Goal: Task Accomplishment & Management: Manage account settings

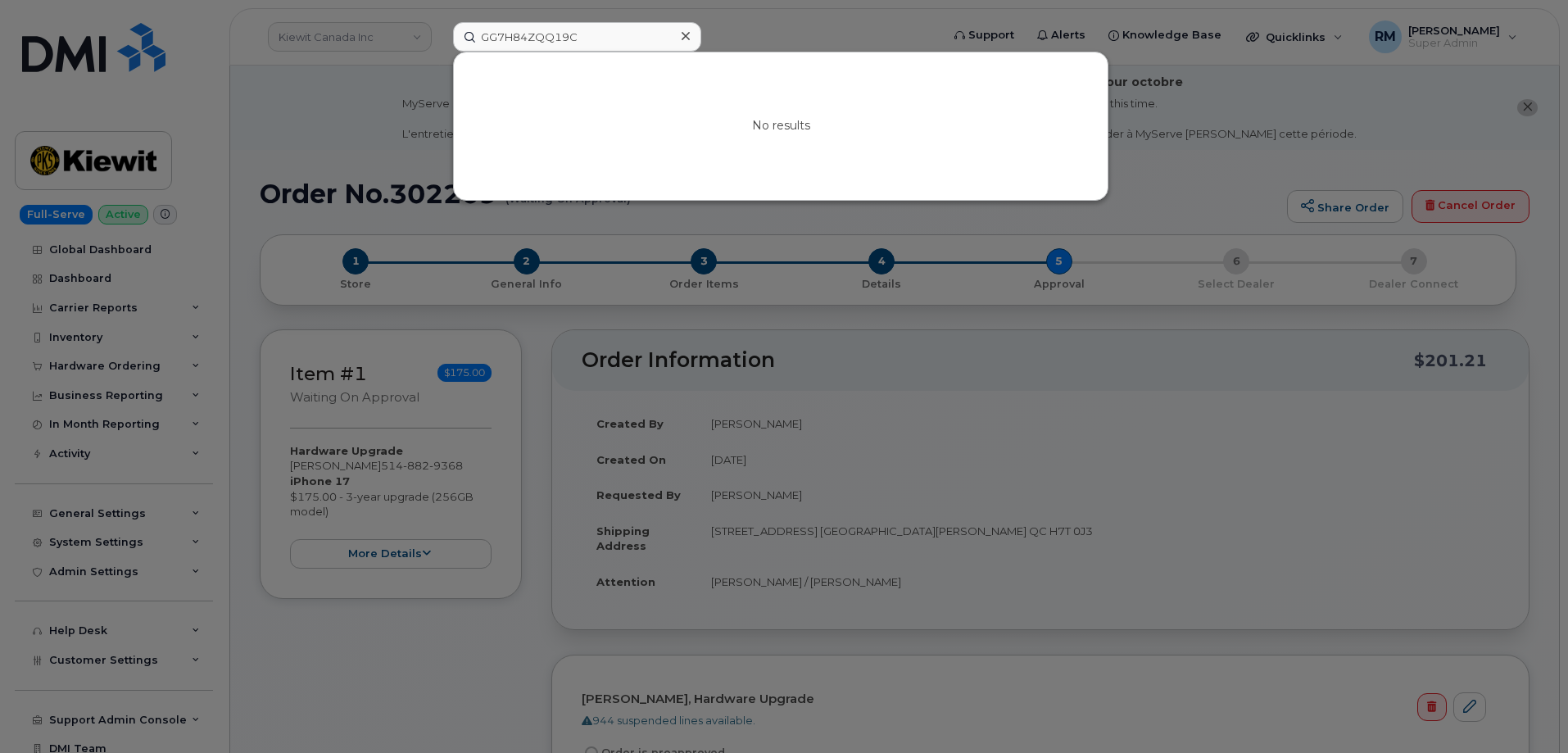
click at [528, 37] on input "GG7H84ZQQ19C" at bounding box center [577, 37] width 248 height 29
type input "201-832-7041"
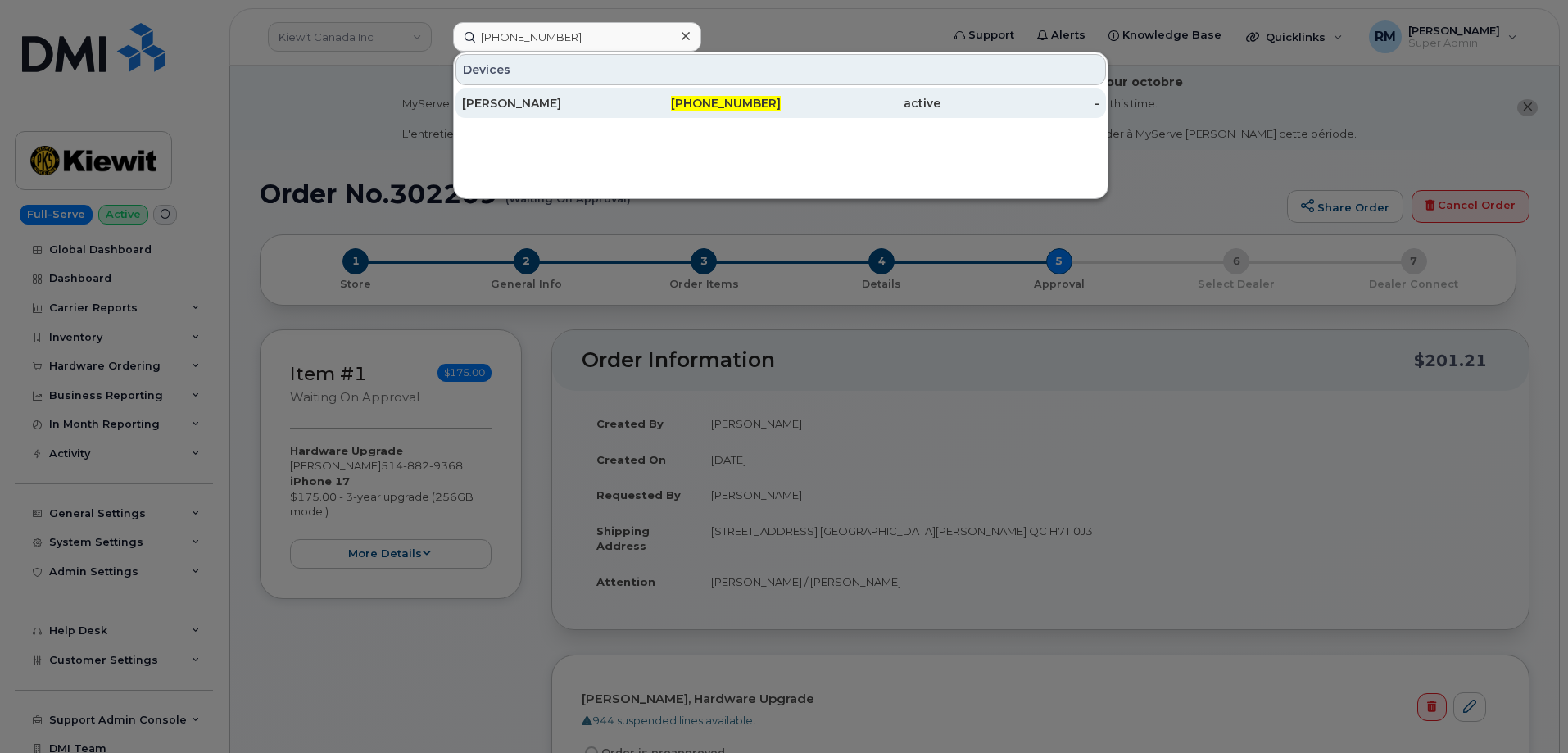
click at [564, 98] on div "Stacia Pagenkopf" at bounding box center [542, 103] width 160 height 17
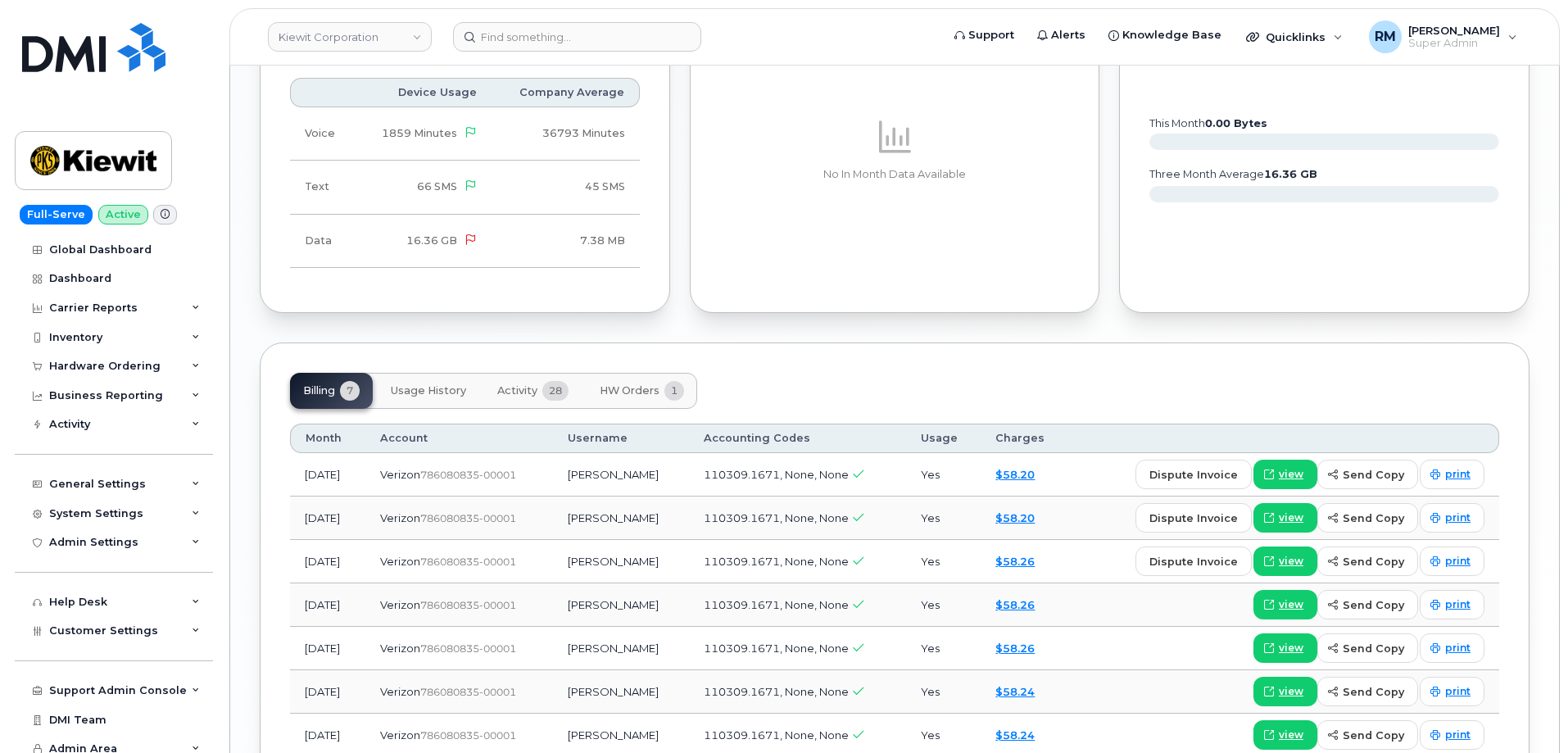
scroll to position [1721, 0]
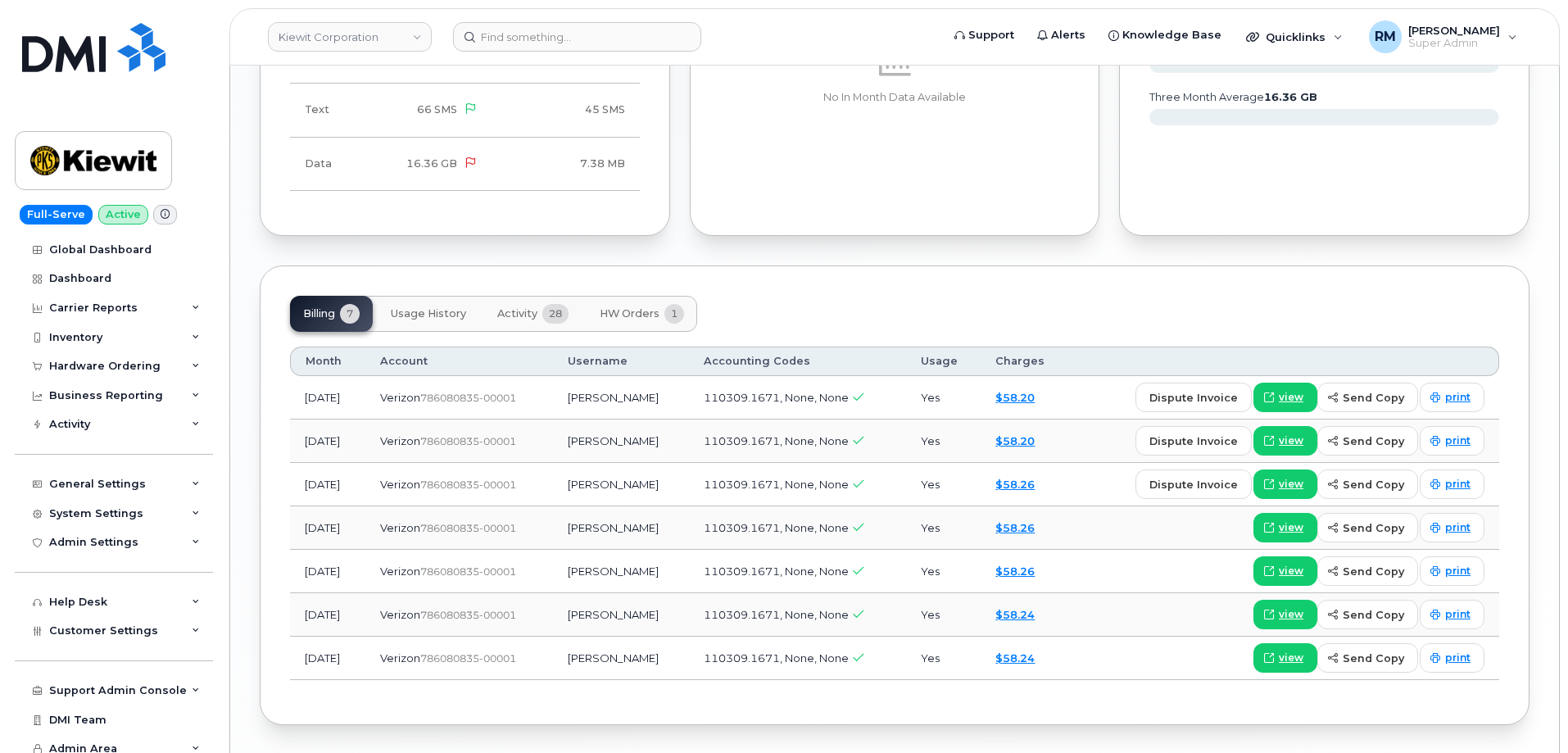
click at [520, 295] on button "Activity 28" at bounding box center [533, 313] width 98 height 36
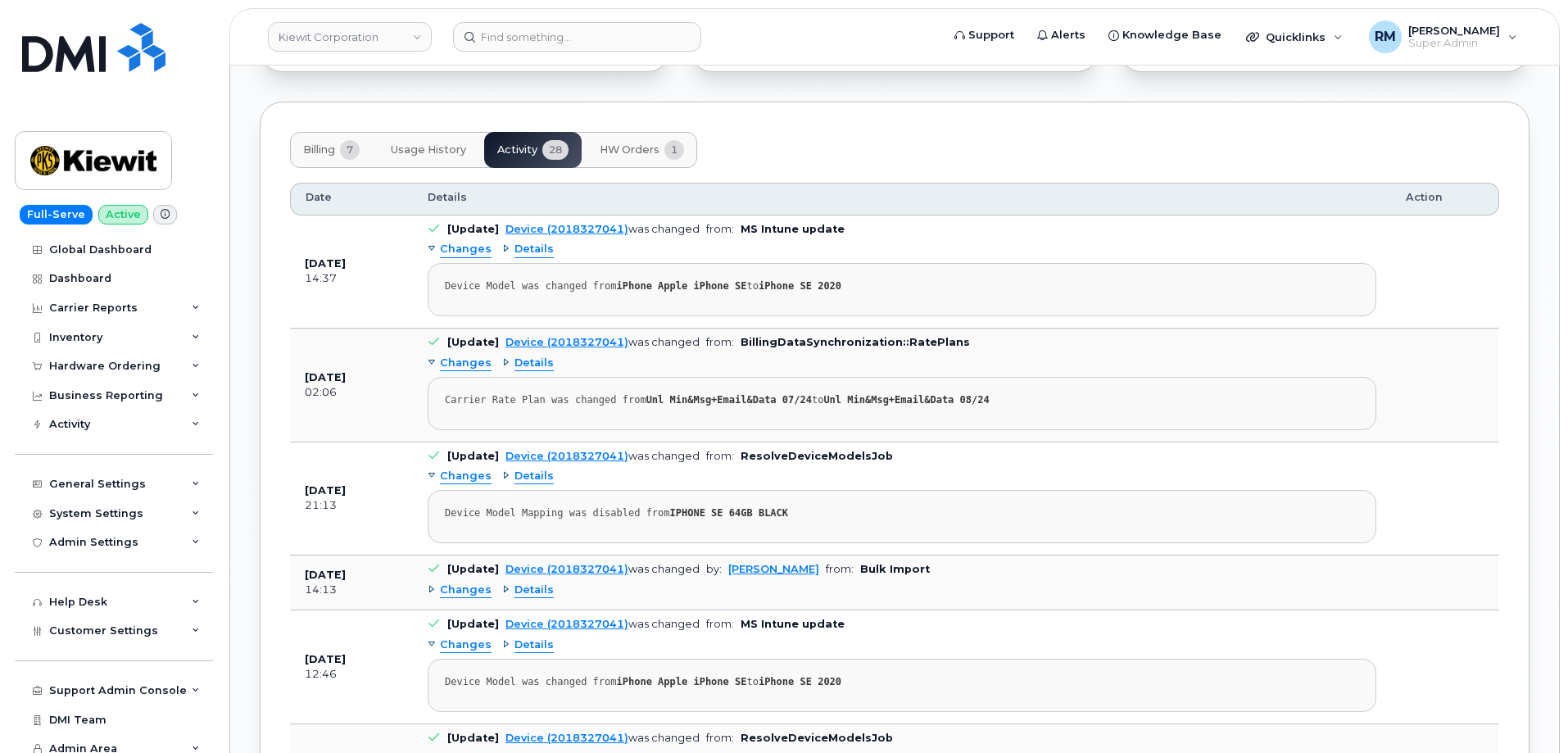
scroll to position [1967, 0]
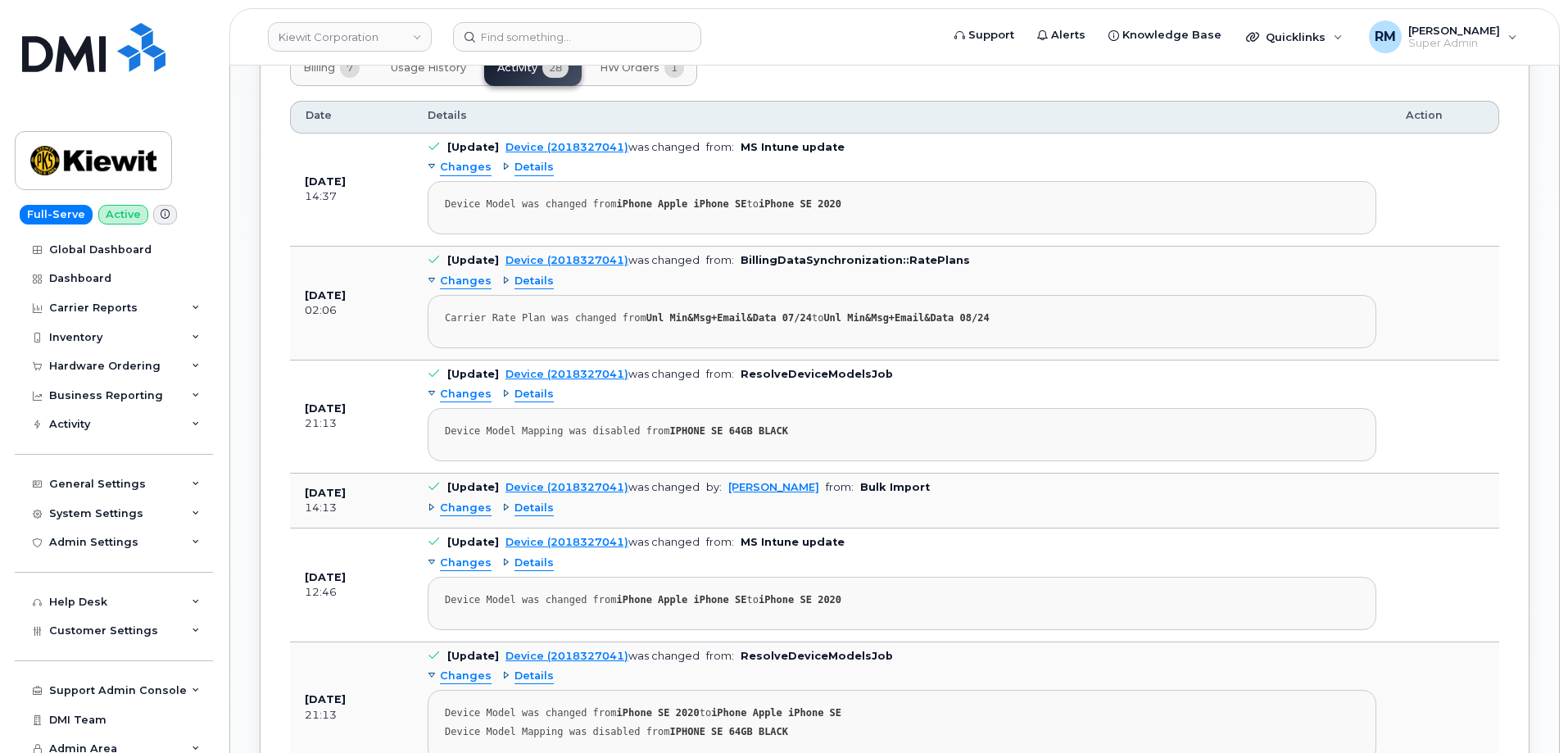
click at [460, 501] on span "Changes" at bounding box center [466, 508] width 52 height 16
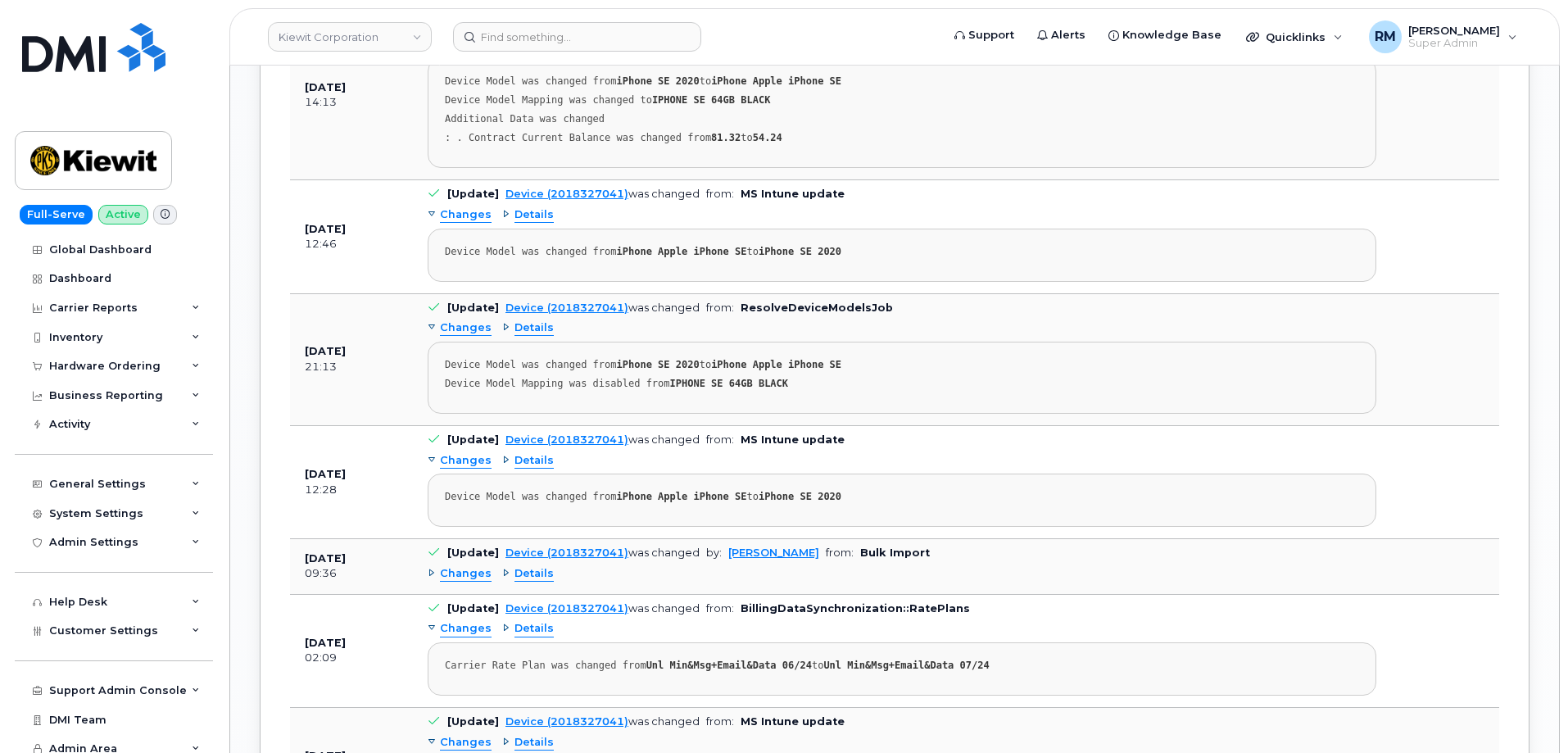
scroll to position [2459, 0]
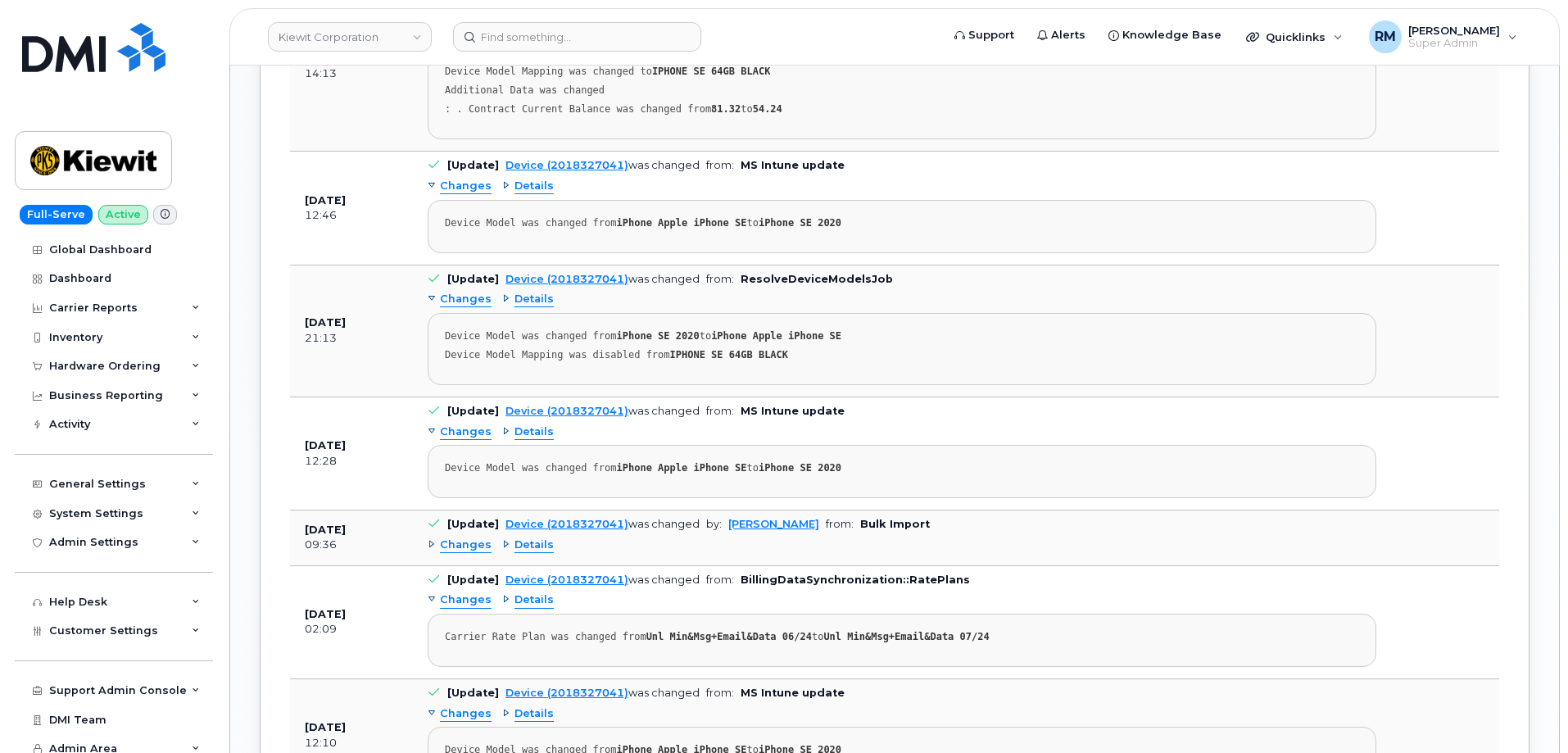
click at [454, 538] on span "Changes" at bounding box center [466, 545] width 52 height 16
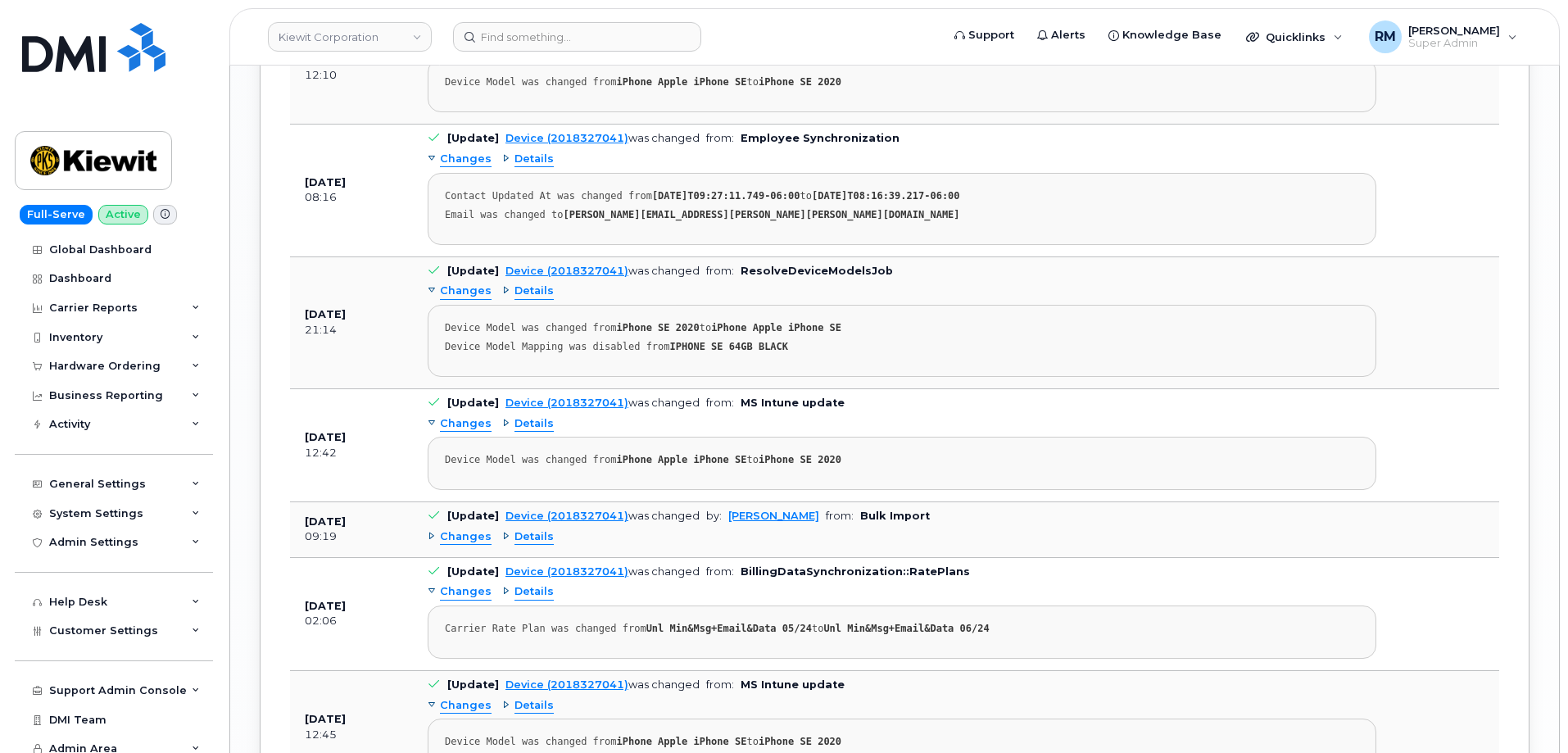
scroll to position [3279, 0]
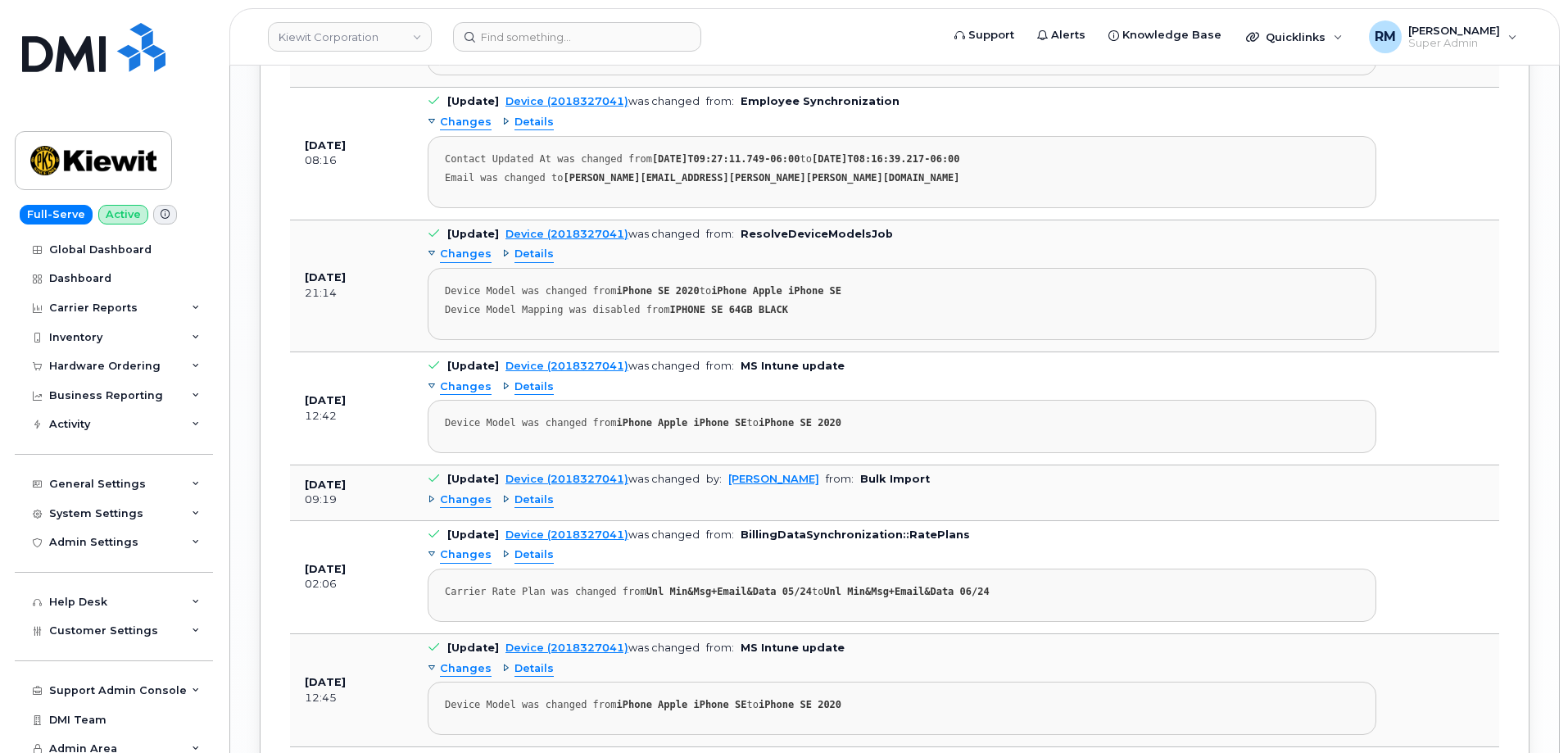
click at [455, 492] on span "Changes" at bounding box center [466, 500] width 52 height 16
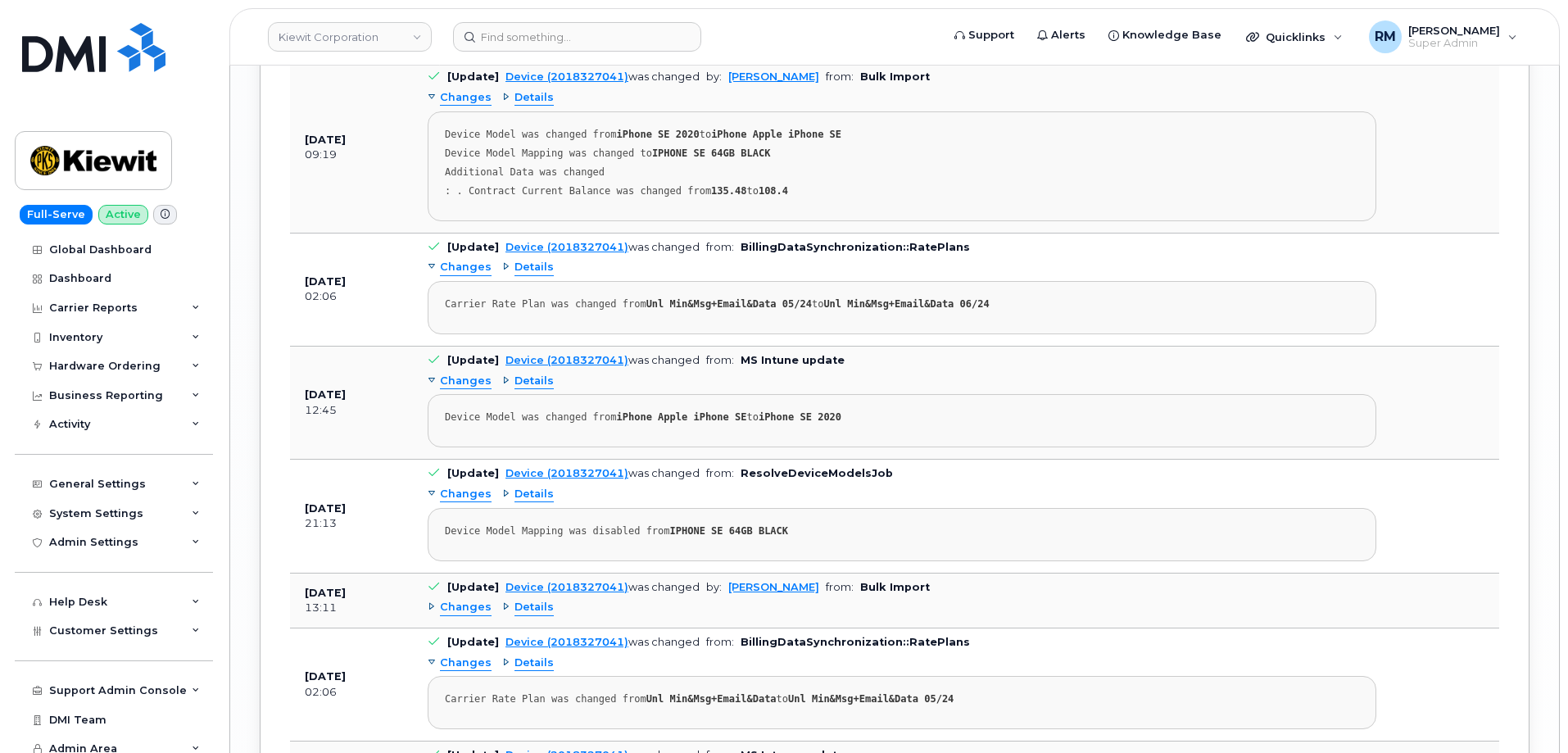
scroll to position [3771, 0]
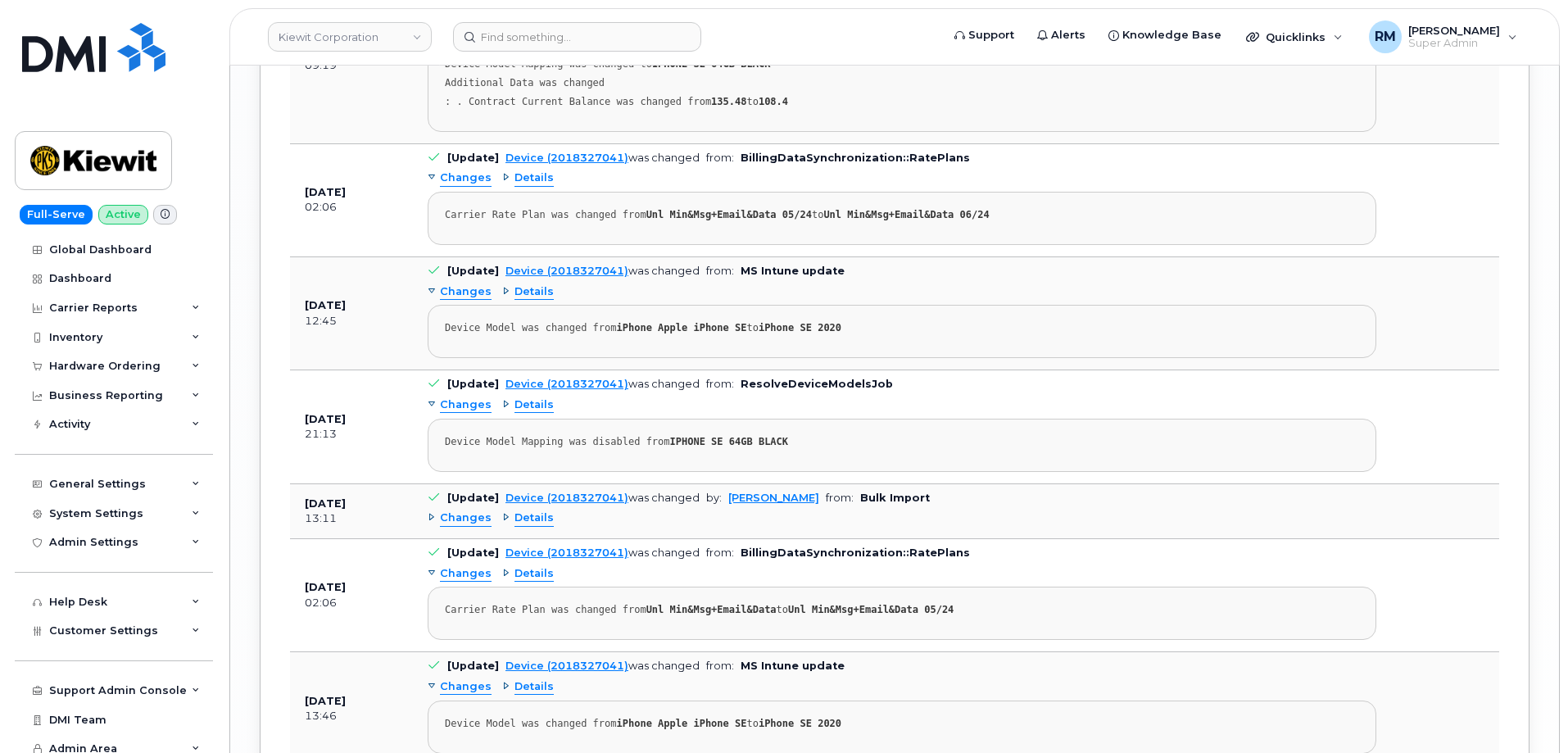
click at [455, 511] on span "Changes" at bounding box center [466, 518] width 52 height 16
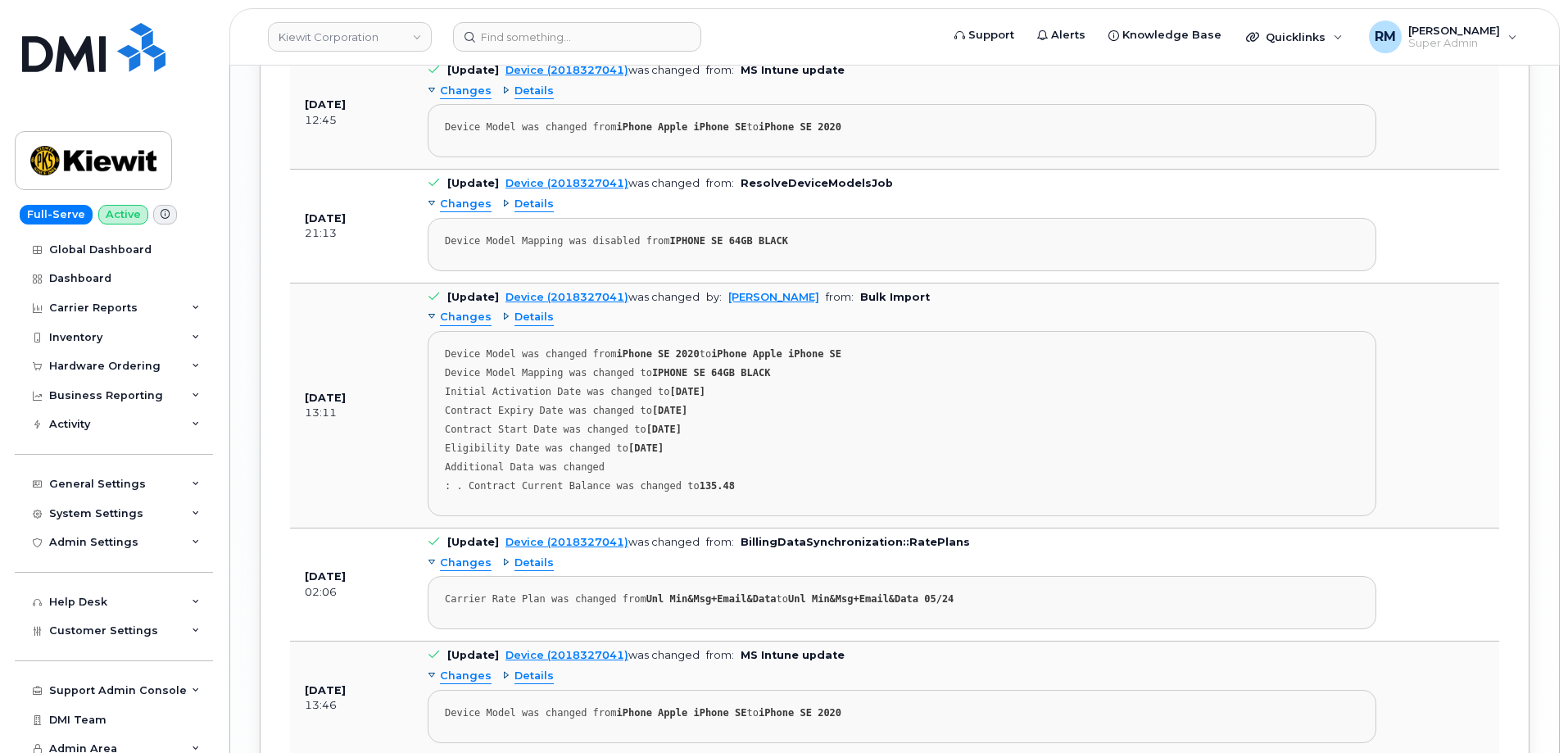
scroll to position [4016, 0]
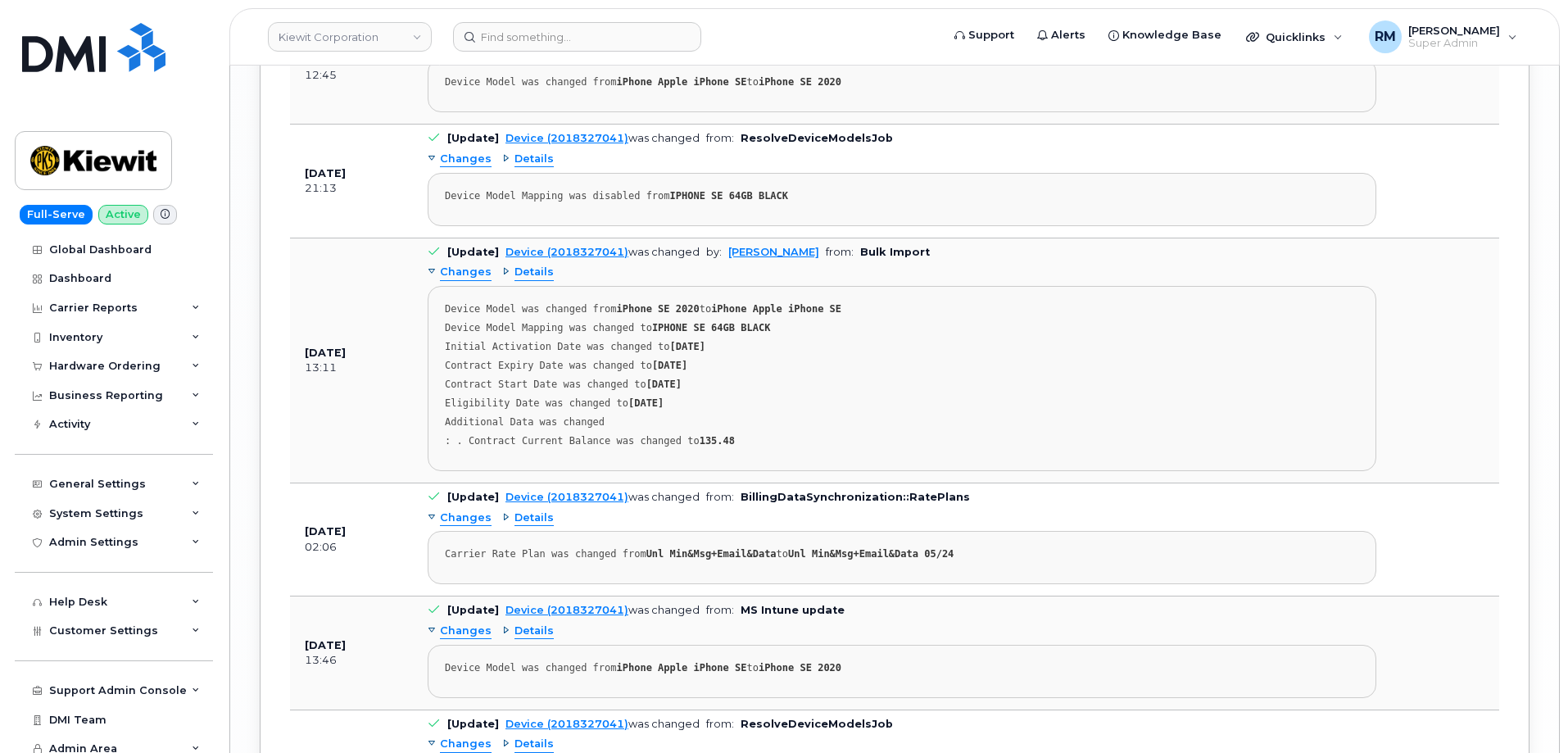
click at [455, 511] on span "Changes" at bounding box center [466, 518] width 52 height 16
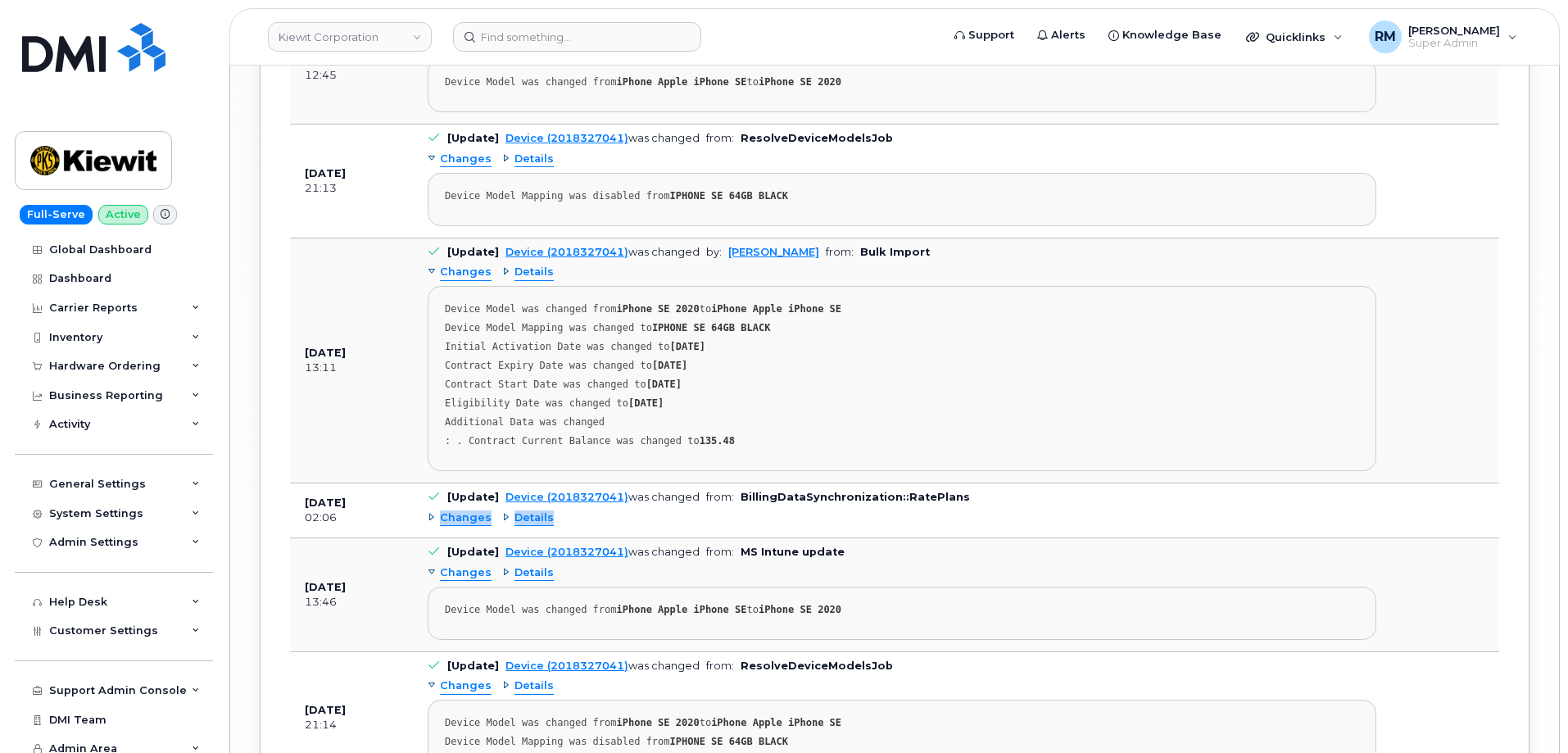
click at [455, 511] on span "Changes" at bounding box center [466, 518] width 52 height 16
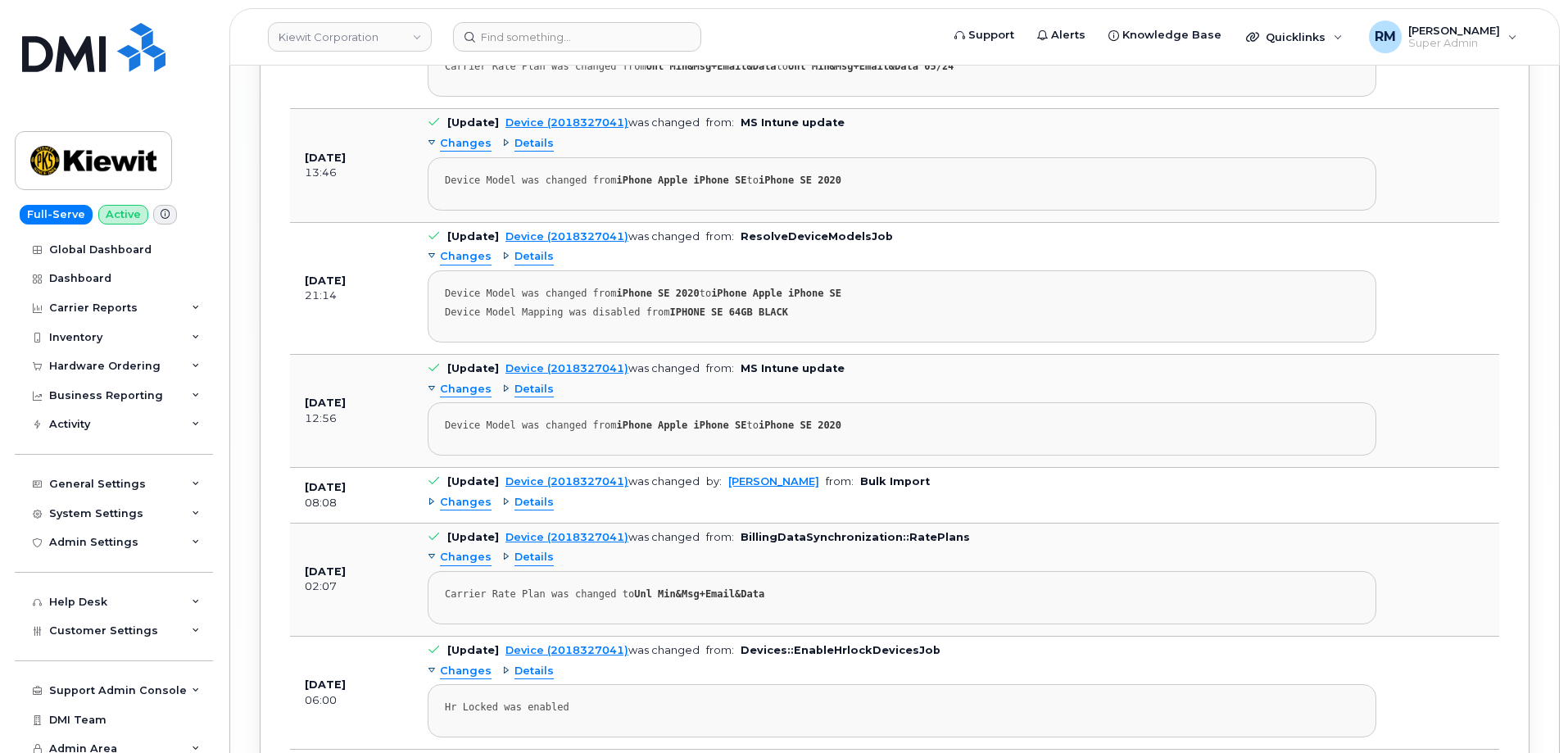
scroll to position [4508, 0]
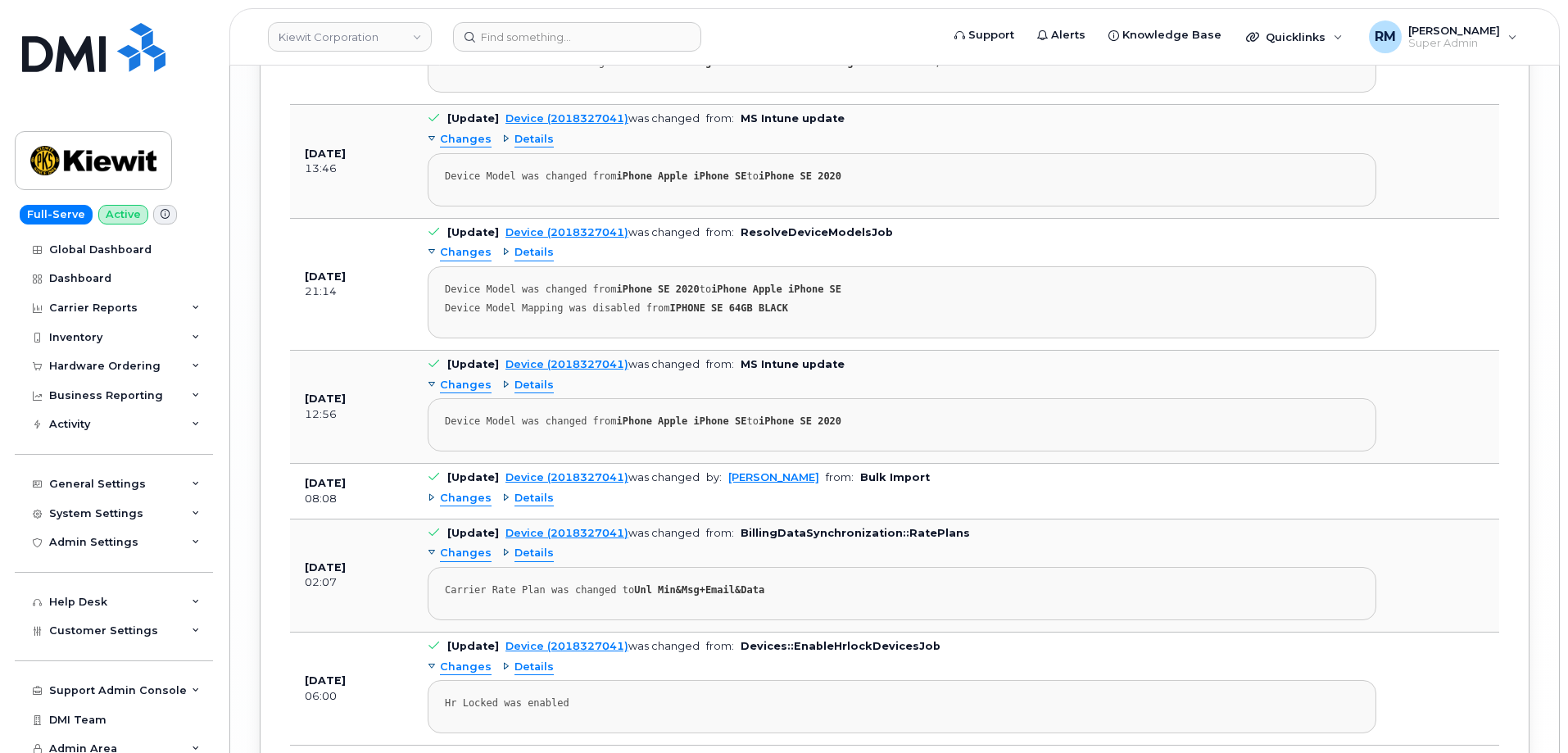
click at [451, 491] on span "Changes" at bounding box center [466, 498] width 52 height 16
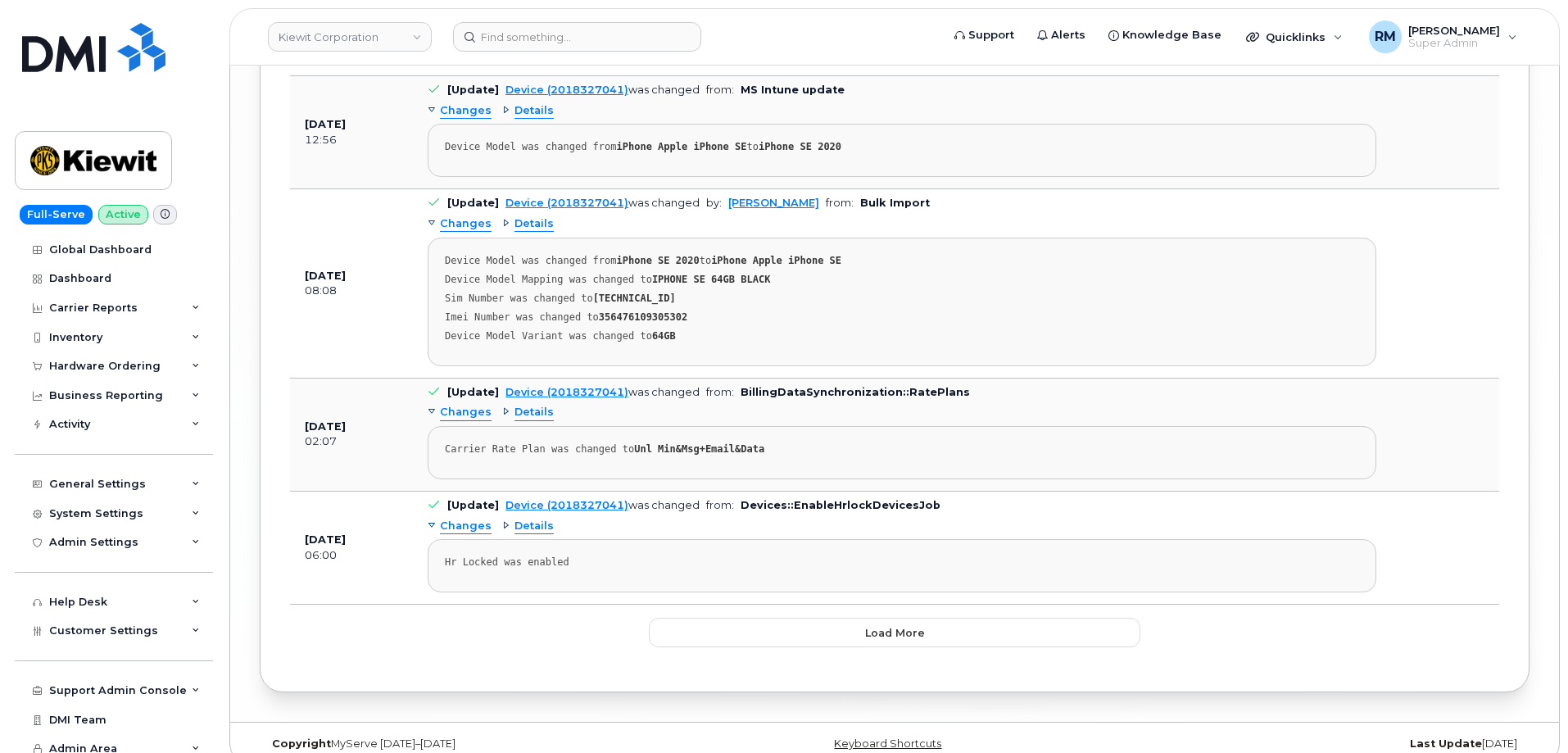
scroll to position [4789, 0]
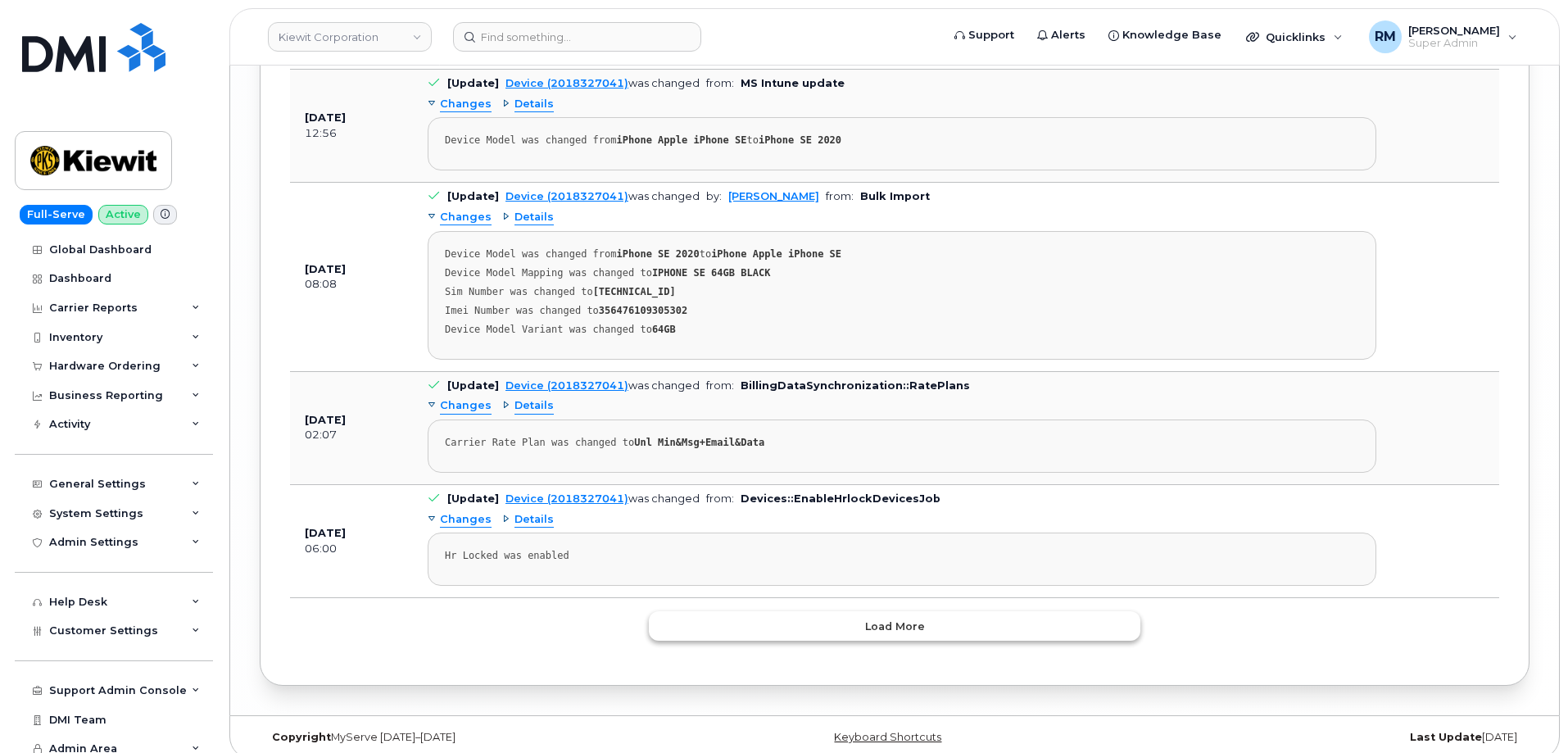
click at [894, 619] on span "Load more" at bounding box center [894, 626] width 60 height 16
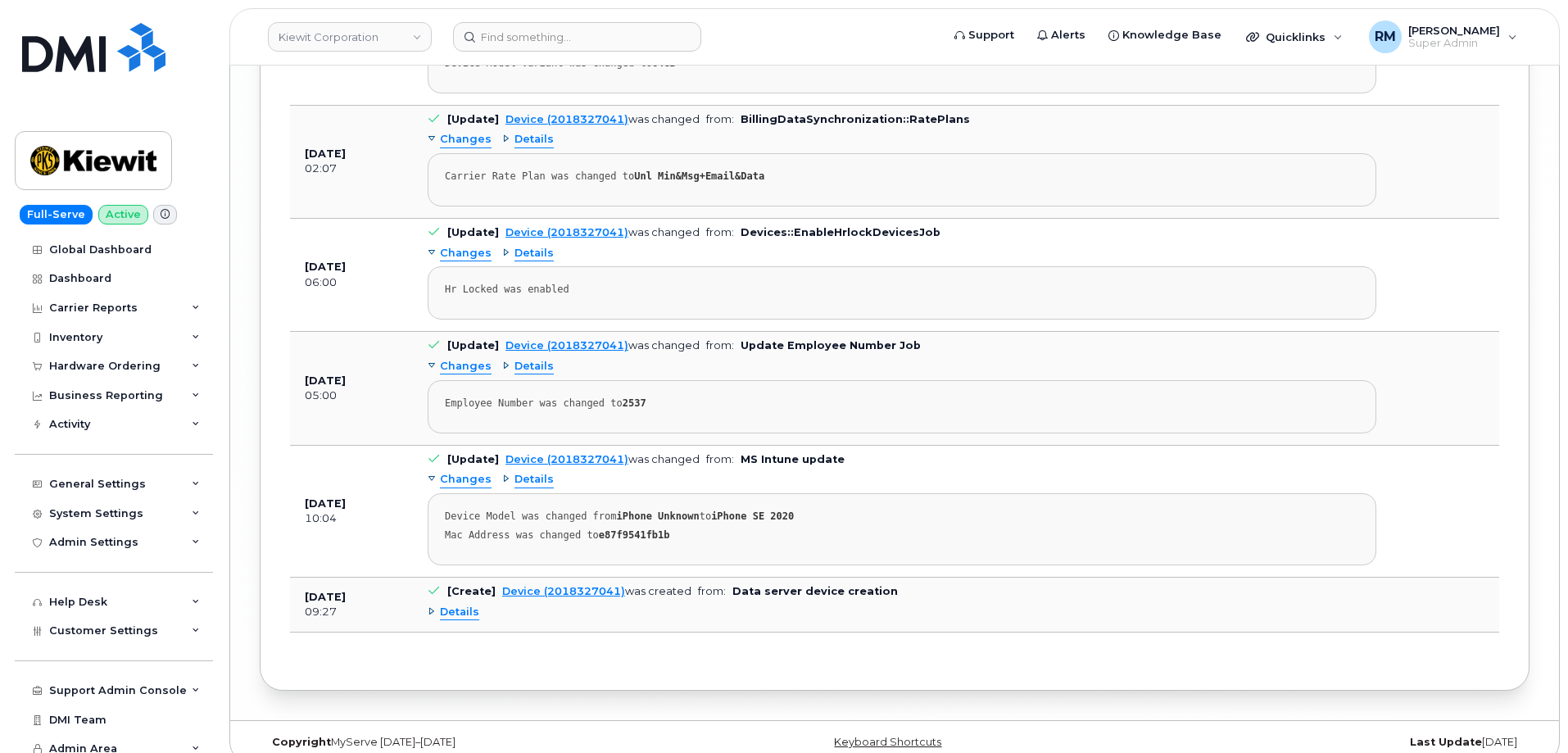
scroll to position [5060, 0]
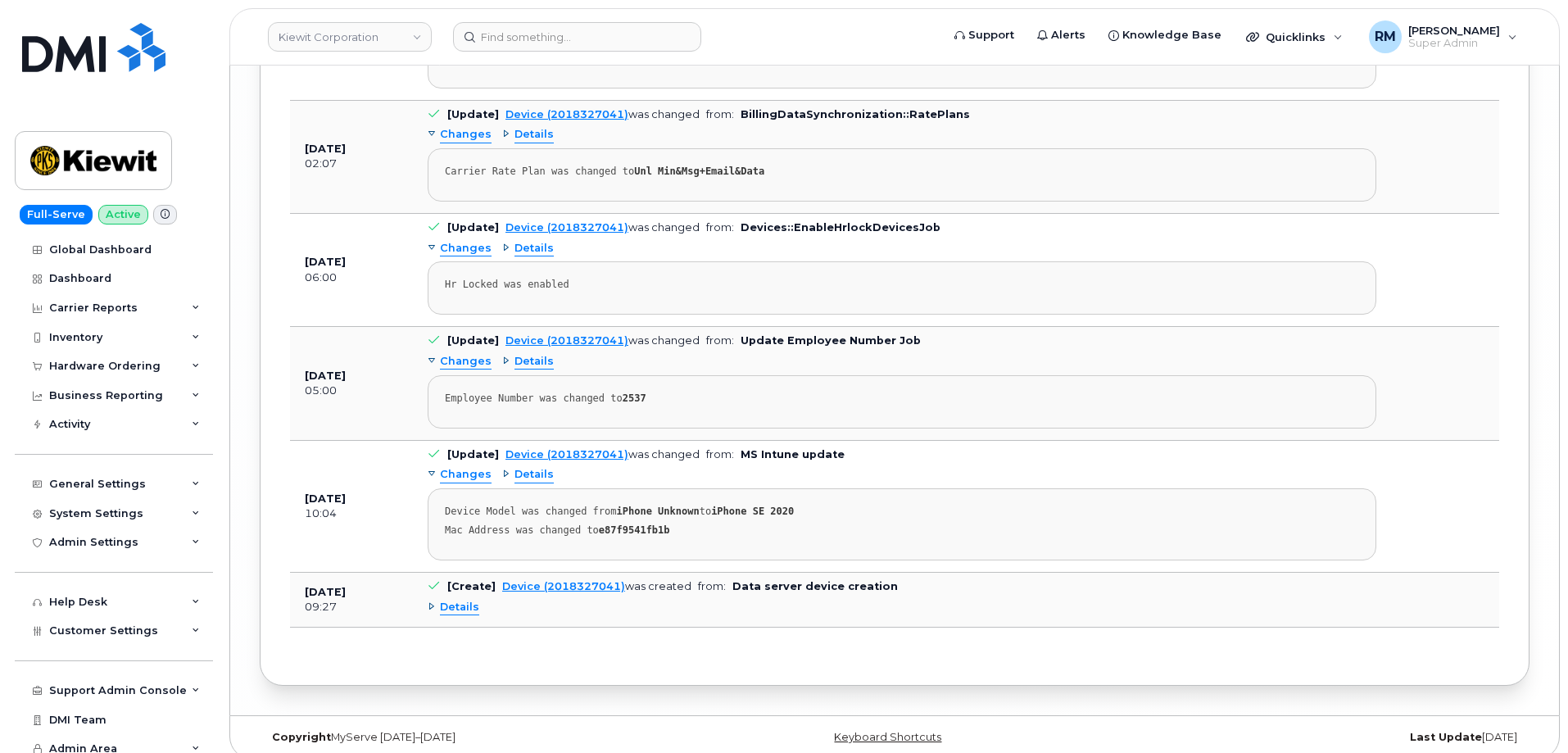
click at [451, 600] on span "Details" at bounding box center [459, 608] width 40 height 16
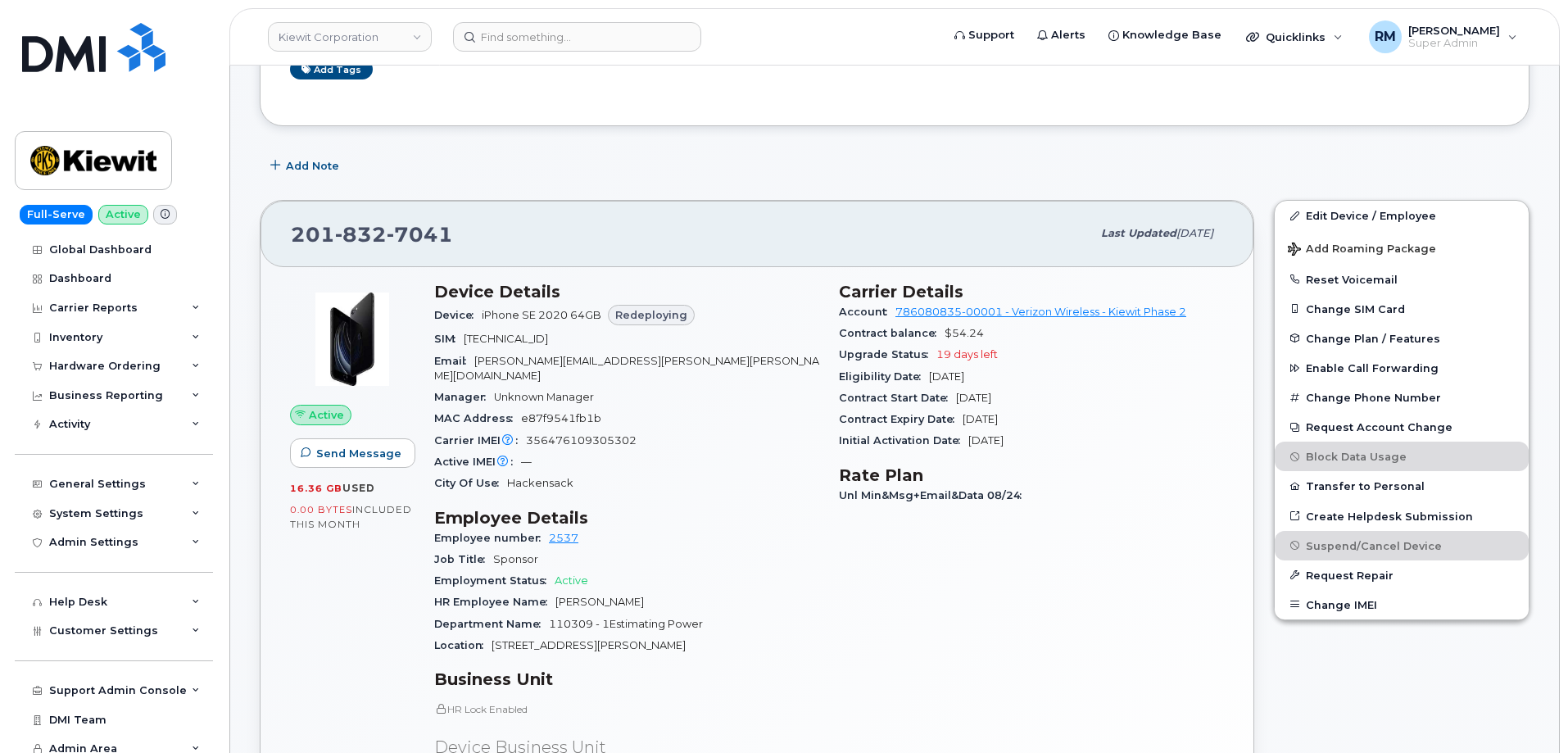
scroll to position [307, 0]
click at [549, 50] on input at bounding box center [577, 37] width 248 height 29
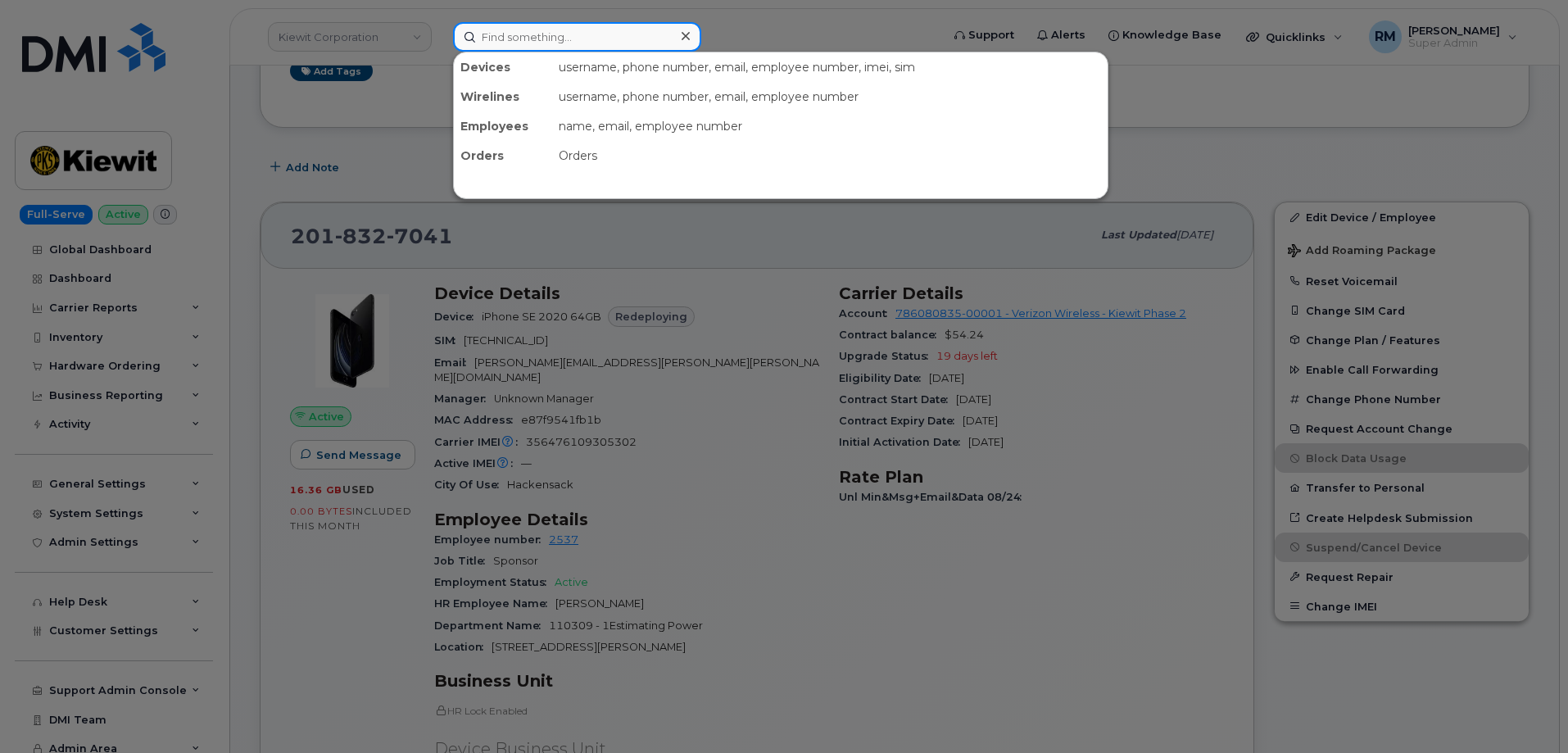
paste input "365-292-6124"
type input "365-292-6124"
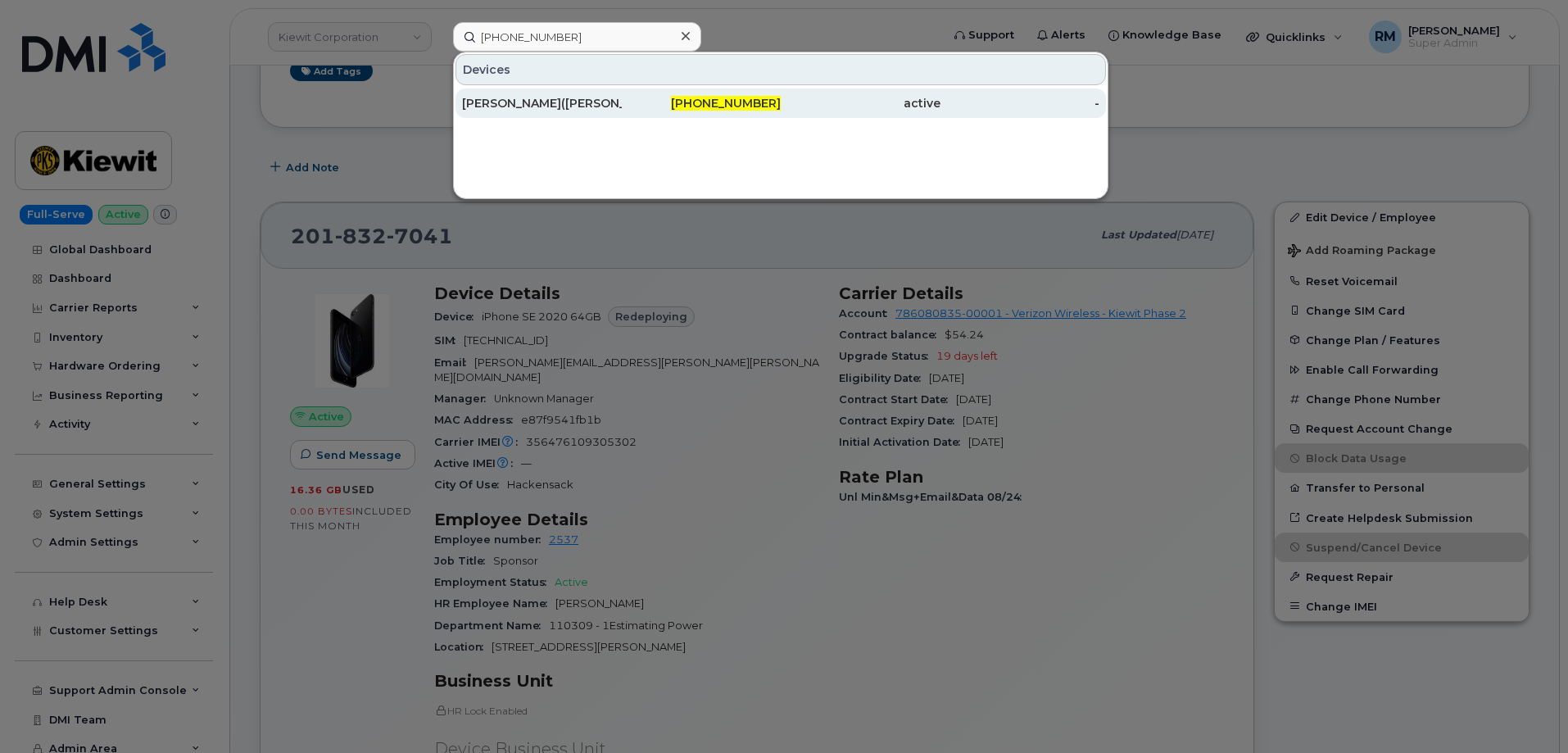
click at [672, 103] on div "365-292-6124" at bounding box center [702, 103] width 160 height 17
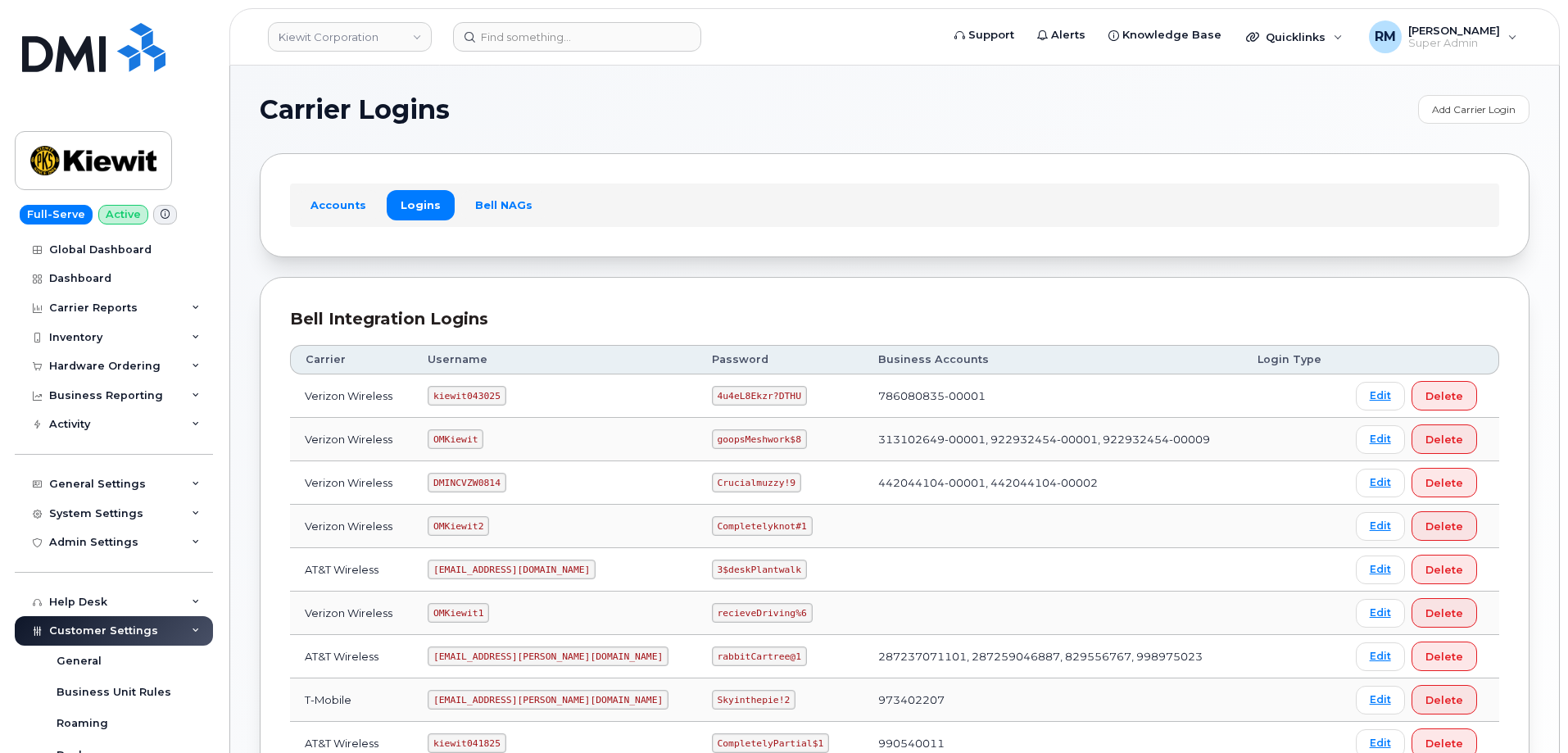
scroll to position [326, 0]
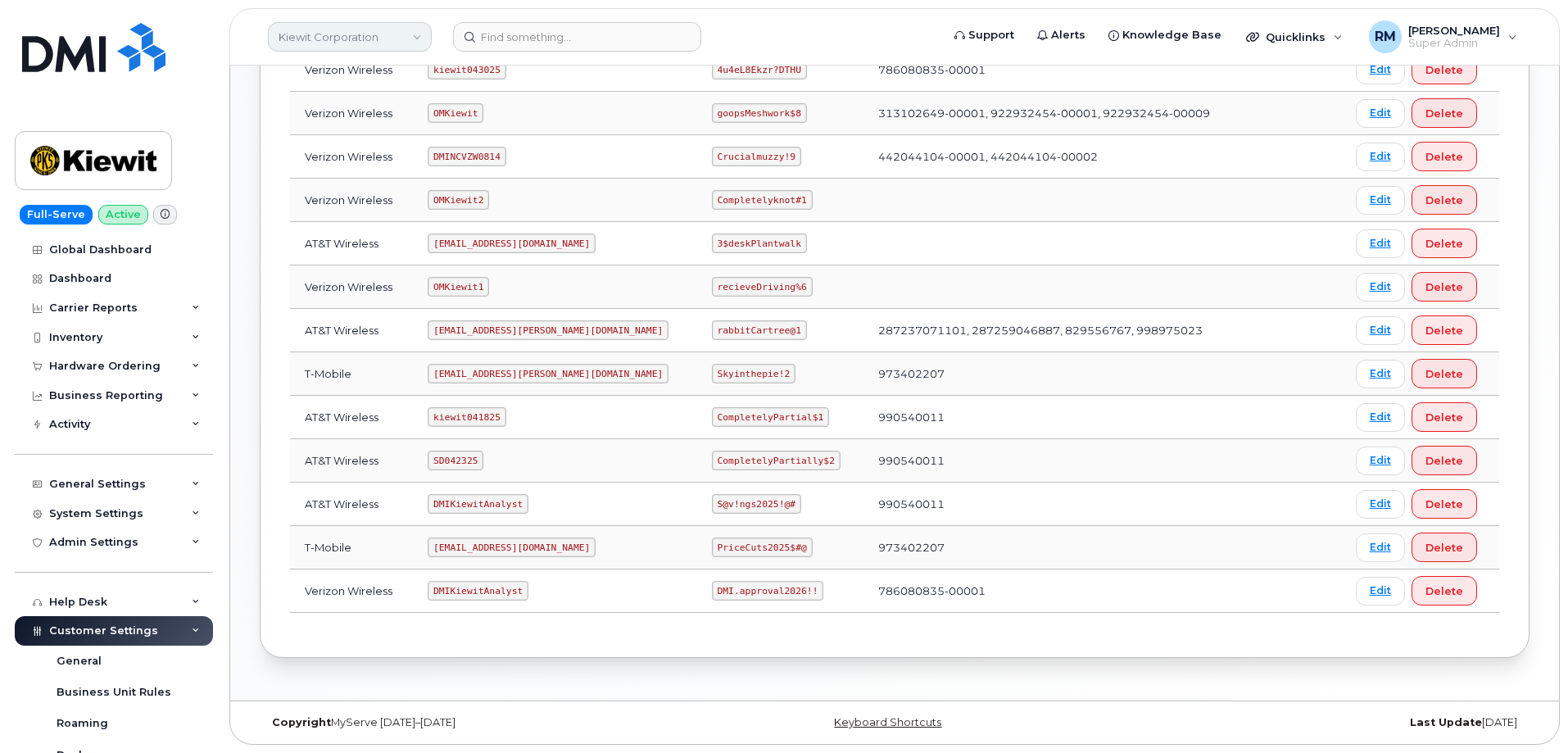
click at [348, 38] on link "Kiewit Corporation" at bounding box center [350, 37] width 164 height 29
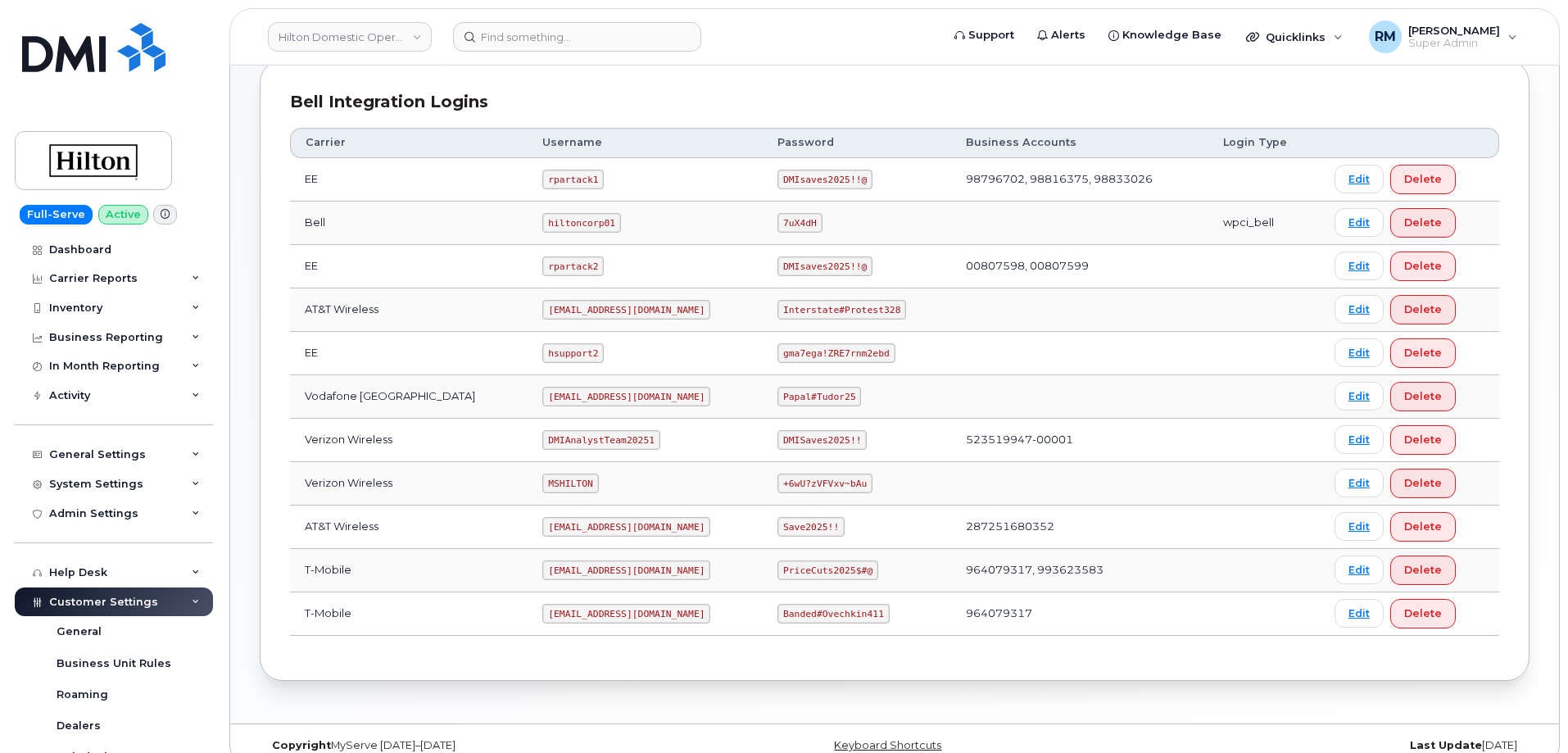
scroll to position [410, 0]
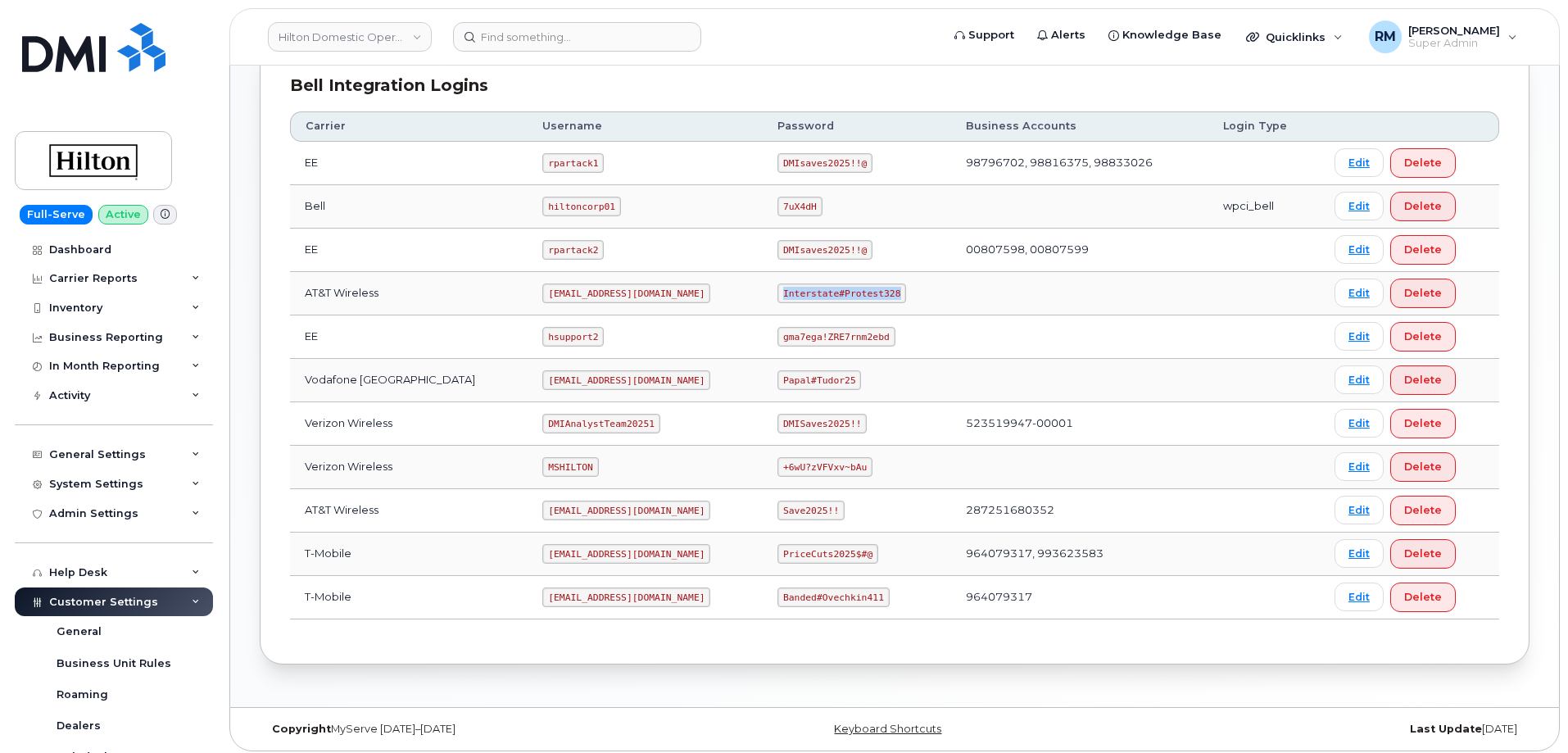
drag, startPoint x: 767, startPoint y: 295, endPoint x: 897, endPoint y: 295, distance: 130.0
click at [897, 295] on td "Interstate#Protest328" at bounding box center [857, 294] width 189 height 43
copy code "Interstate#Protest328"
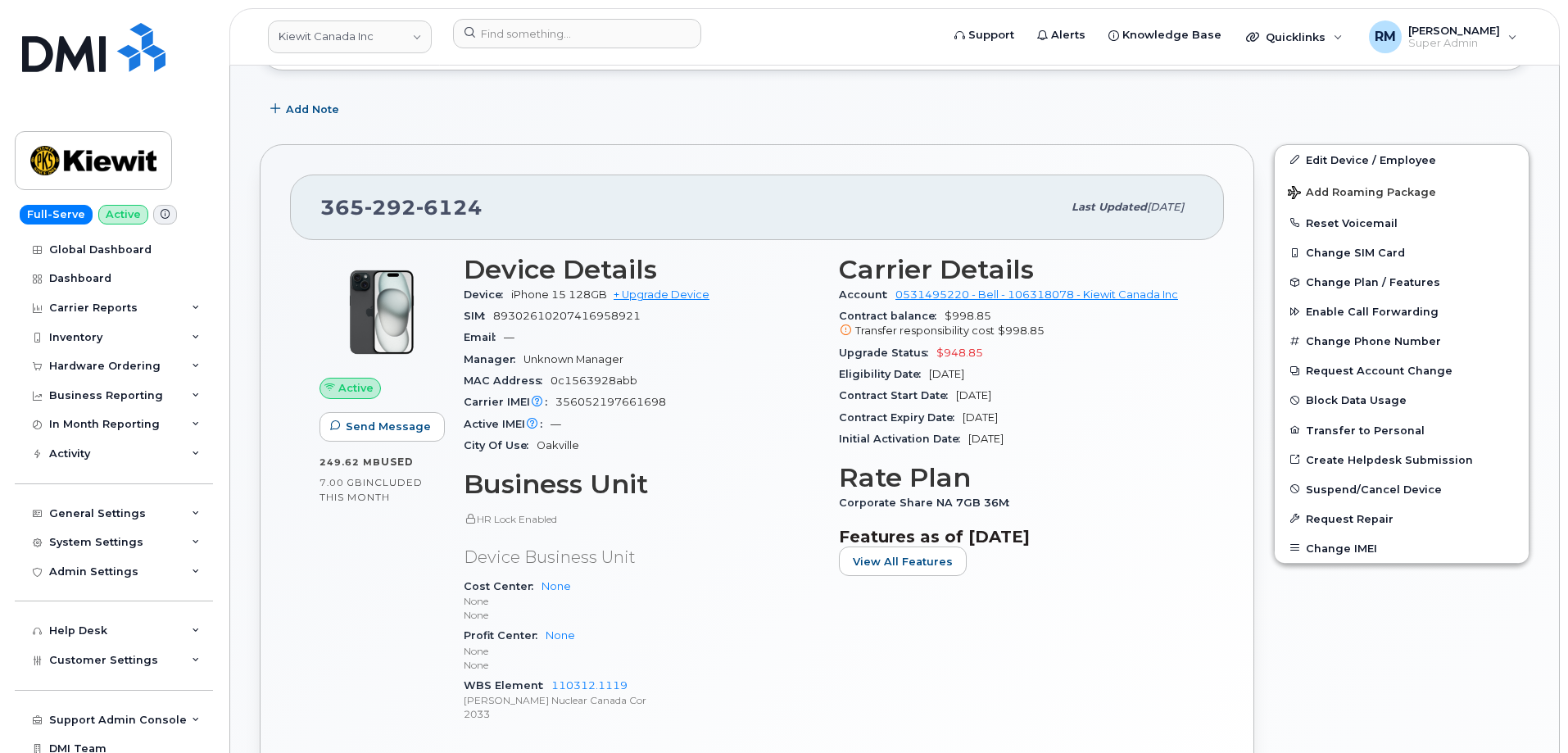
scroll to position [328, 0]
click at [528, 34] on input at bounding box center [577, 33] width 248 height 29
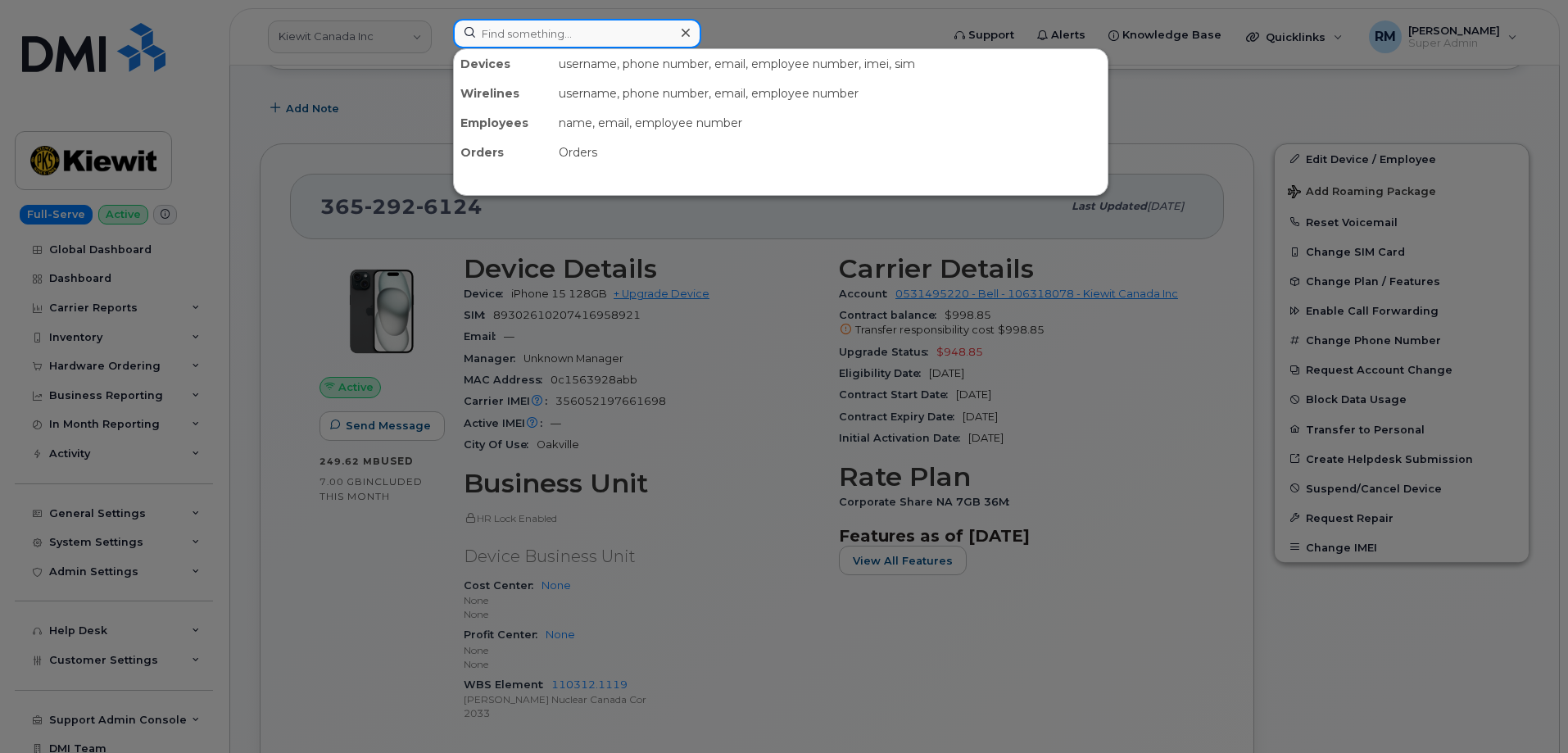
paste input "954-842-5730"
type input "954-842-5730"
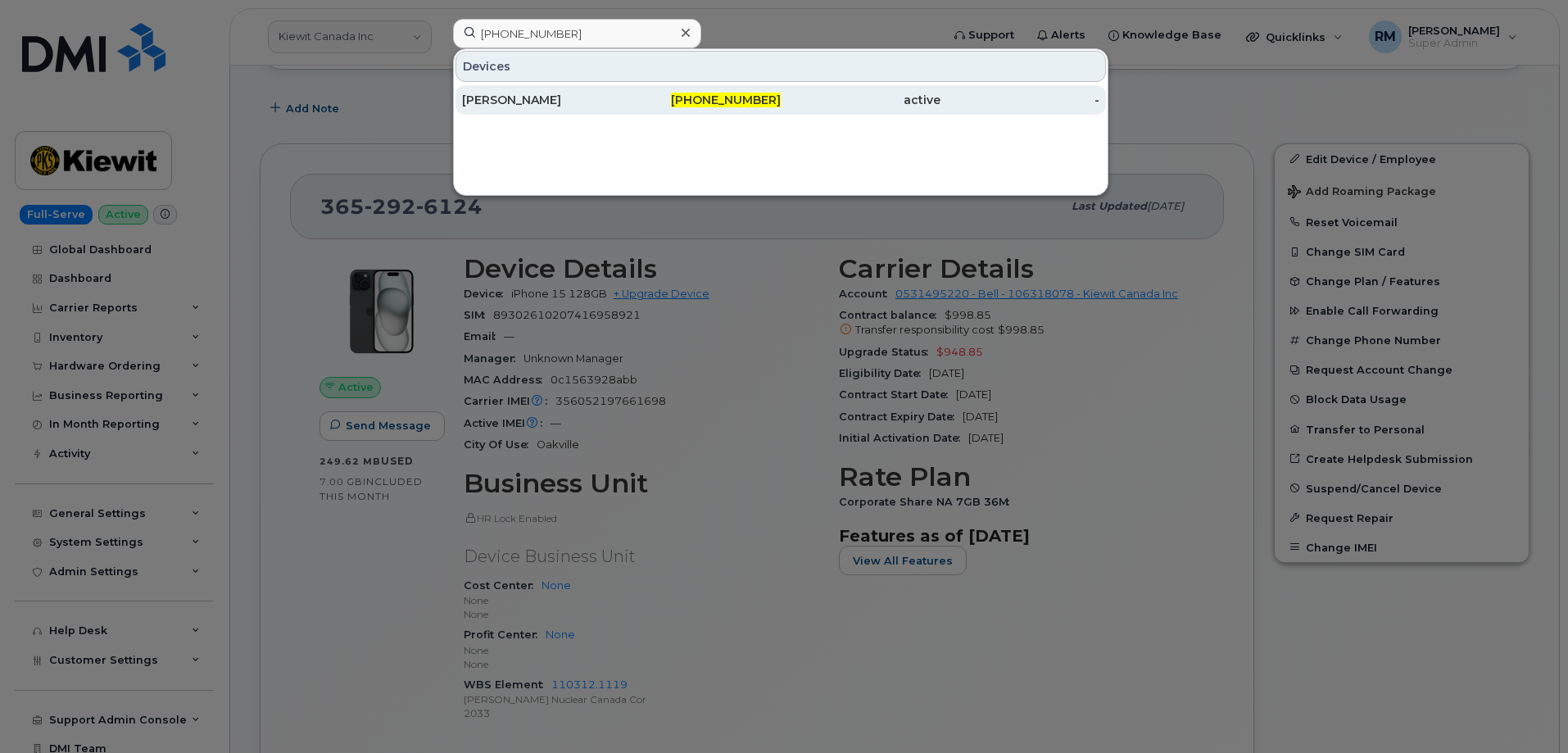
click at [494, 100] on div "[PERSON_NAME]" at bounding box center [542, 100] width 160 height 17
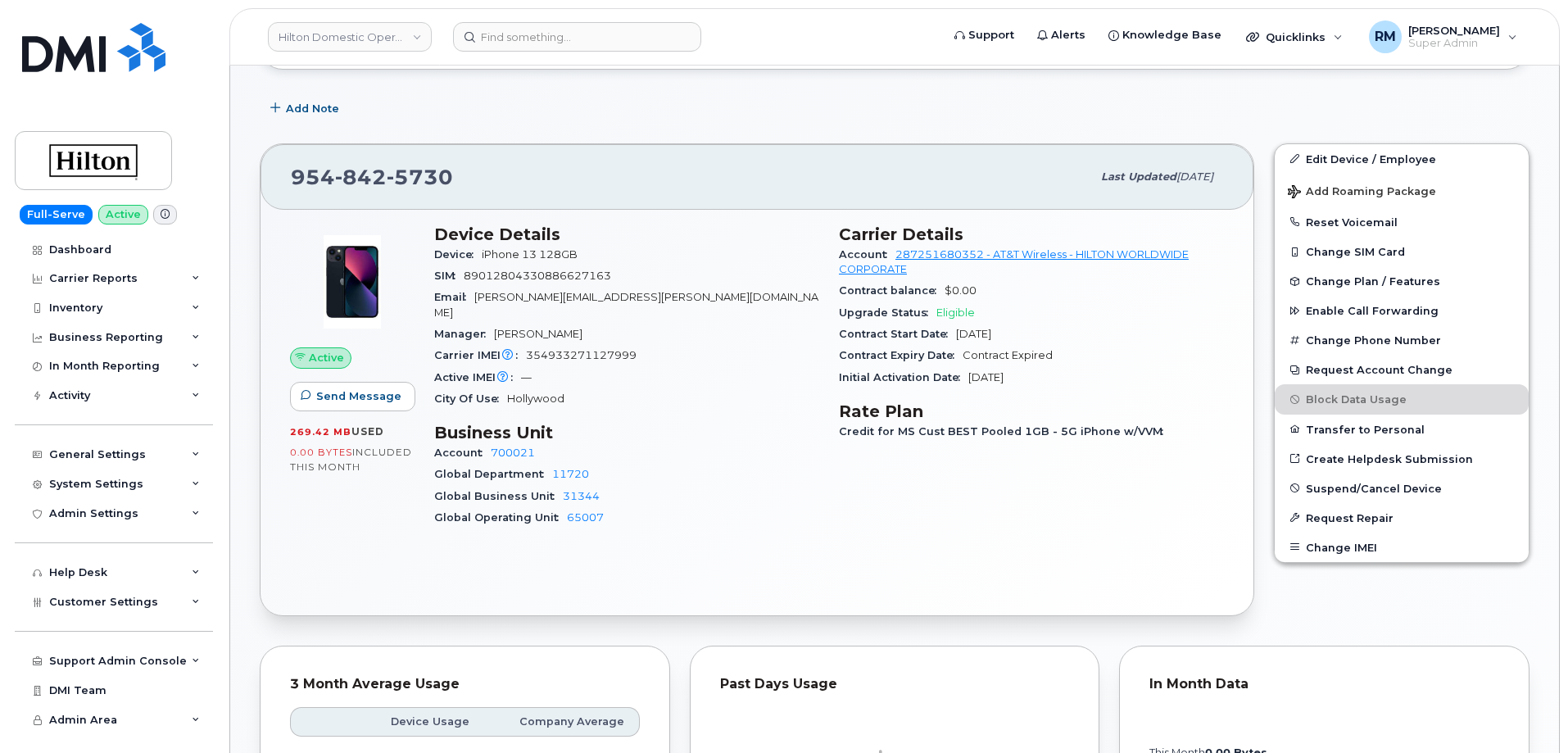
scroll to position [246, 0]
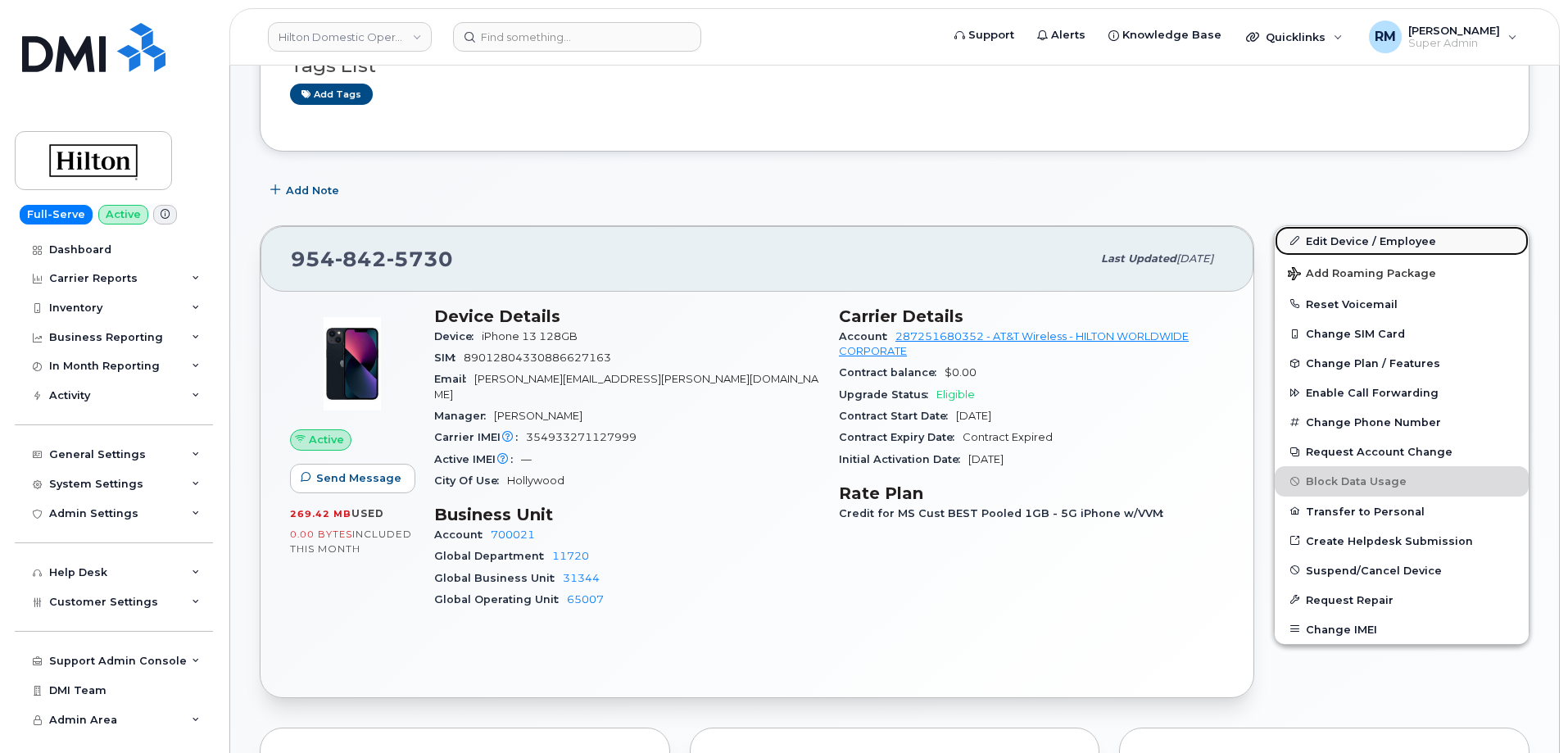
click at [1347, 236] on link "Edit Device / Employee" at bounding box center [1401, 241] width 254 height 29
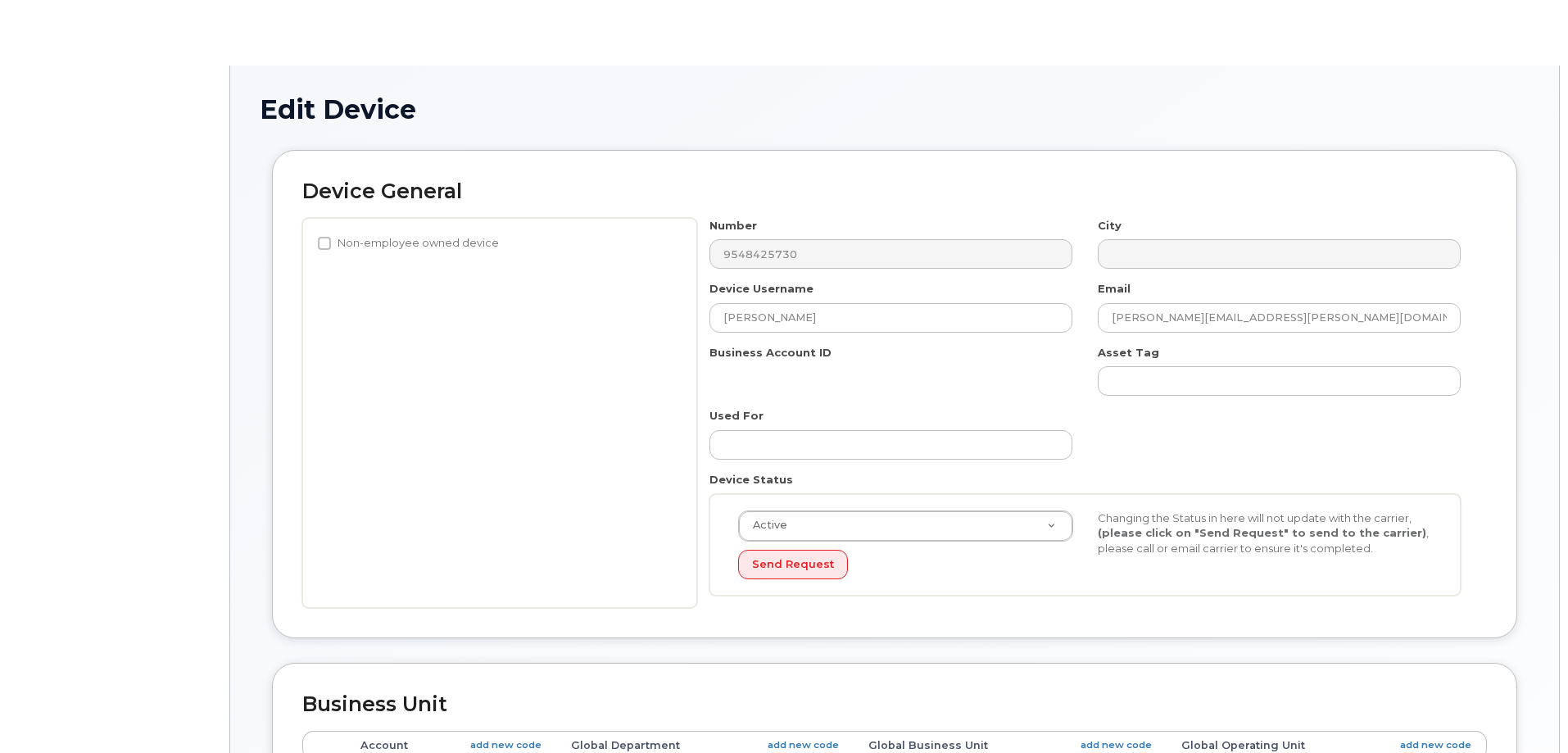
select select "34080331"
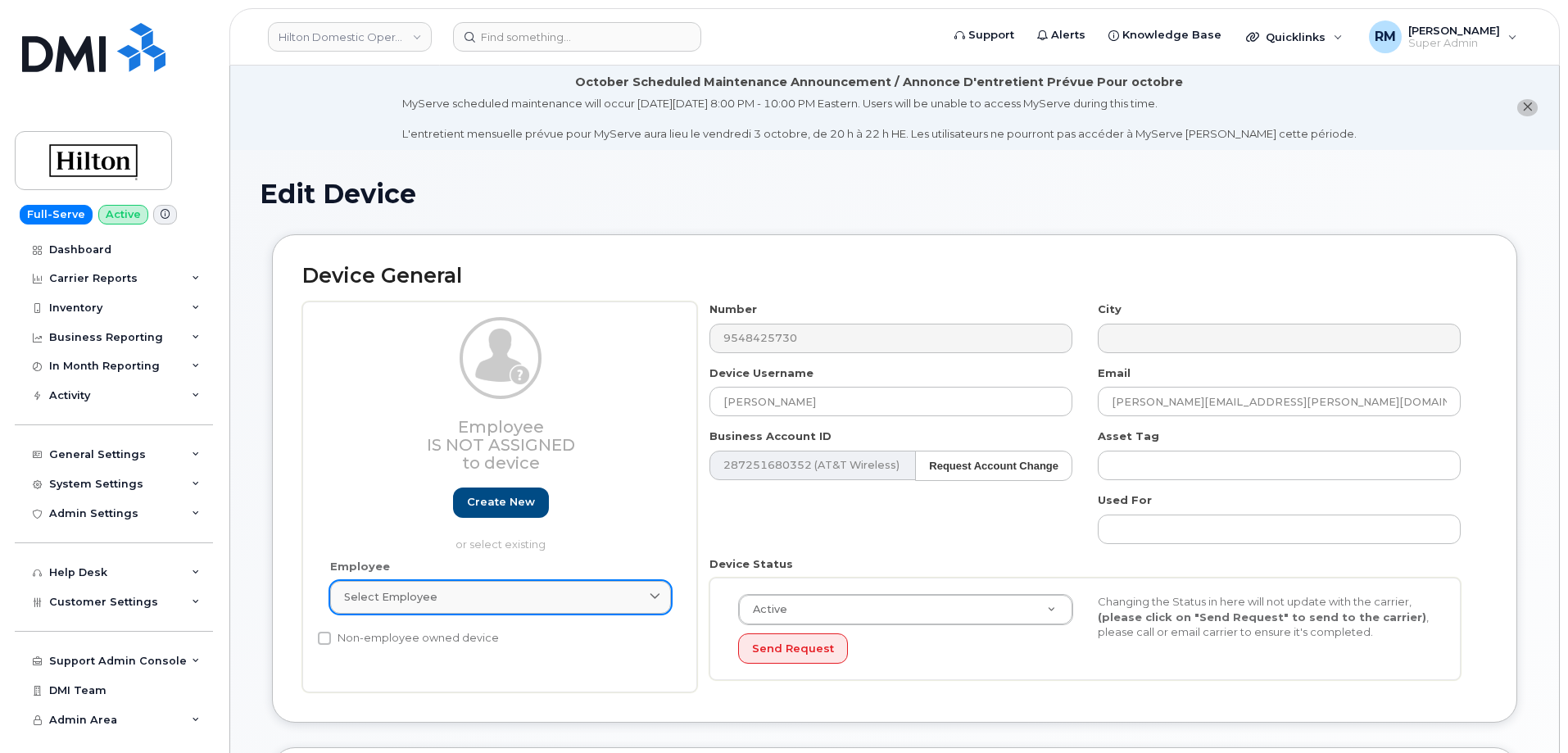
click at [449, 600] on div "Select employee" at bounding box center [501, 597] width 313 height 16
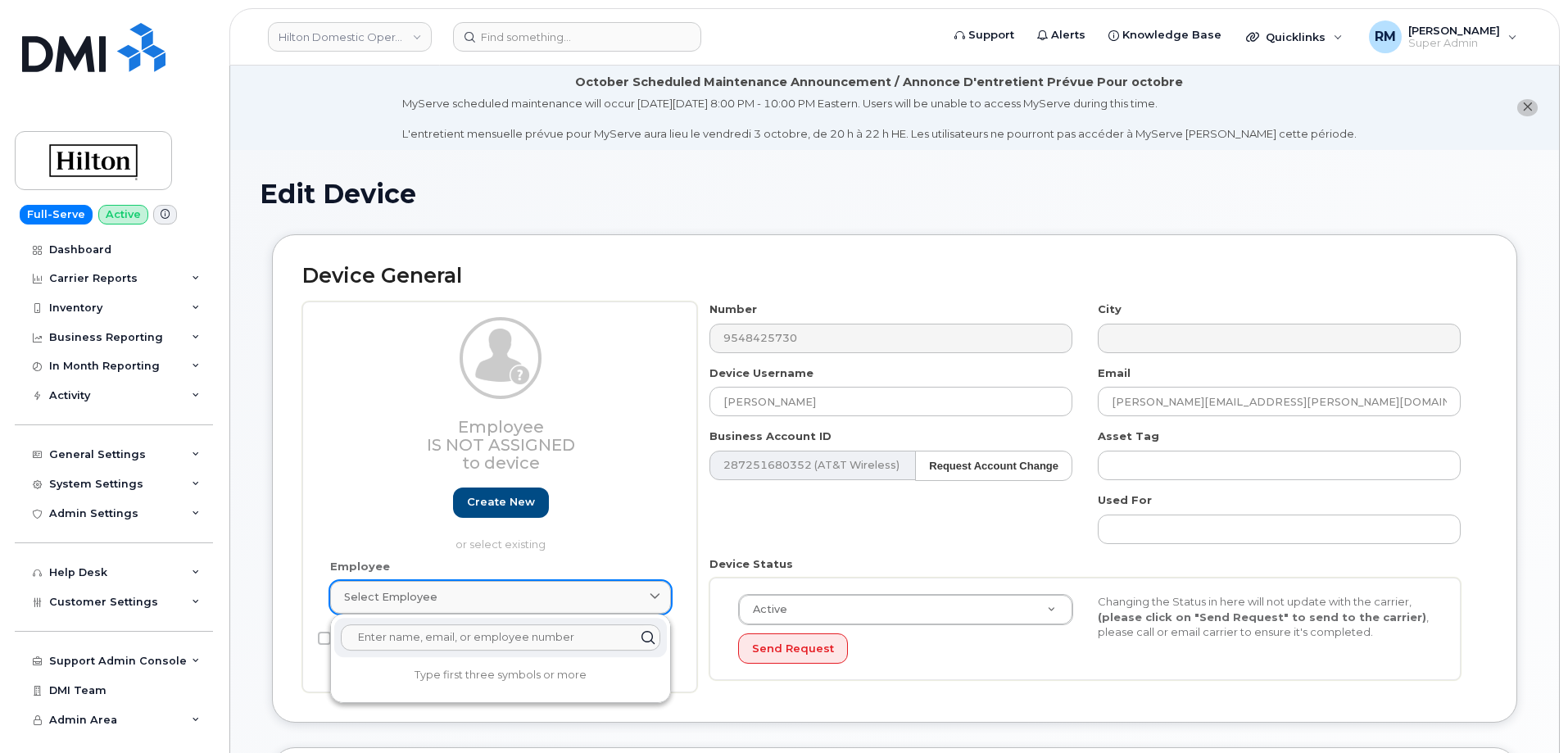
paste input "Glenn Guerra"
type input "Glenn Guerra"
click at [705, 265] on h2 "Device General" at bounding box center [894, 276] width 1184 height 23
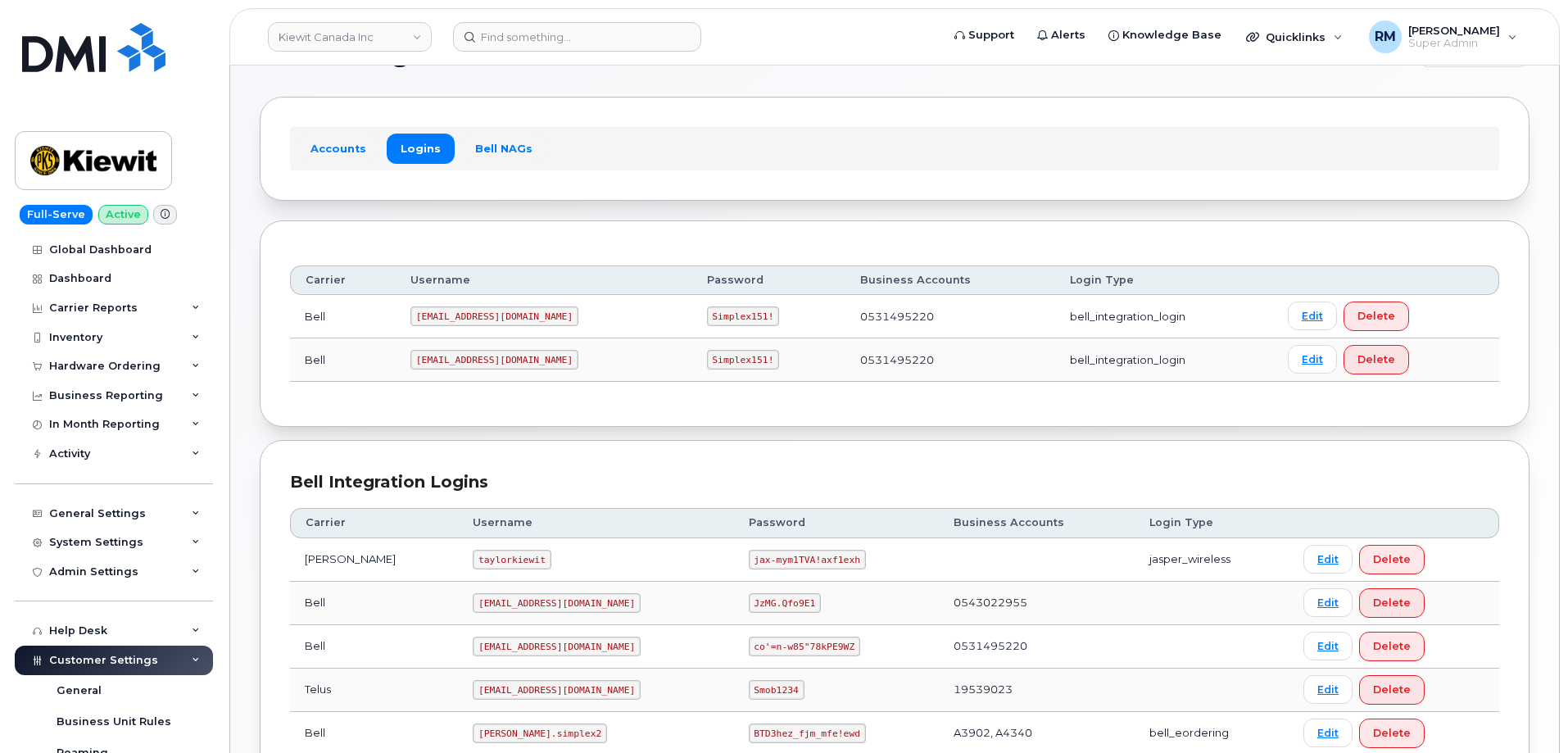
scroll to position [82, 0]
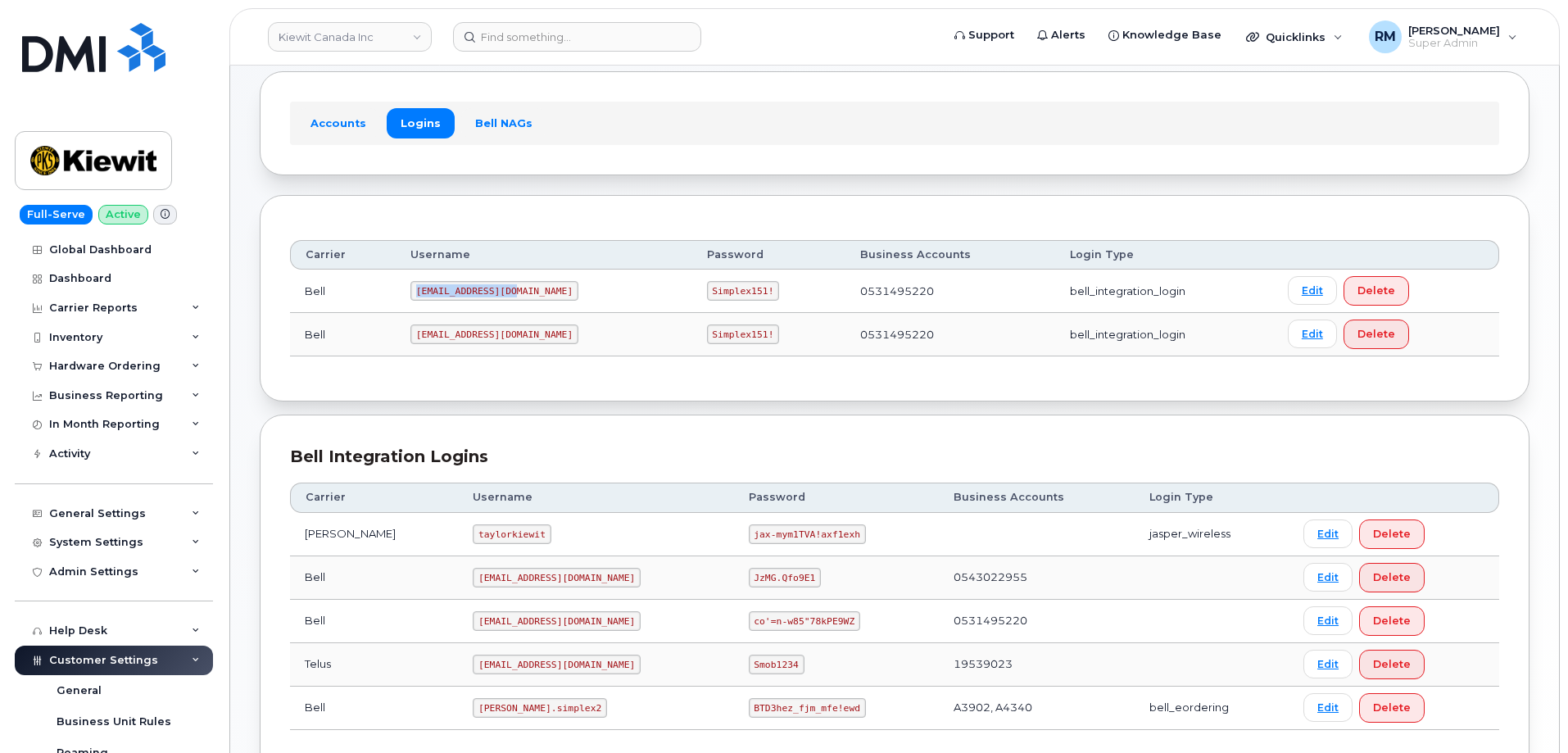
drag, startPoint x: 446, startPoint y: 291, endPoint x: 513, endPoint y: 289, distance: 67.0
click at [513, 289] on code "[EMAIL_ADDRESS][DOMAIN_NAME]" at bounding box center [494, 290] width 168 height 19
click at [707, 291] on code "Simplex151!" at bounding box center [743, 290] width 73 height 19
copy code "Simplex151"
